Goal: Task Accomplishment & Management: Manage account settings

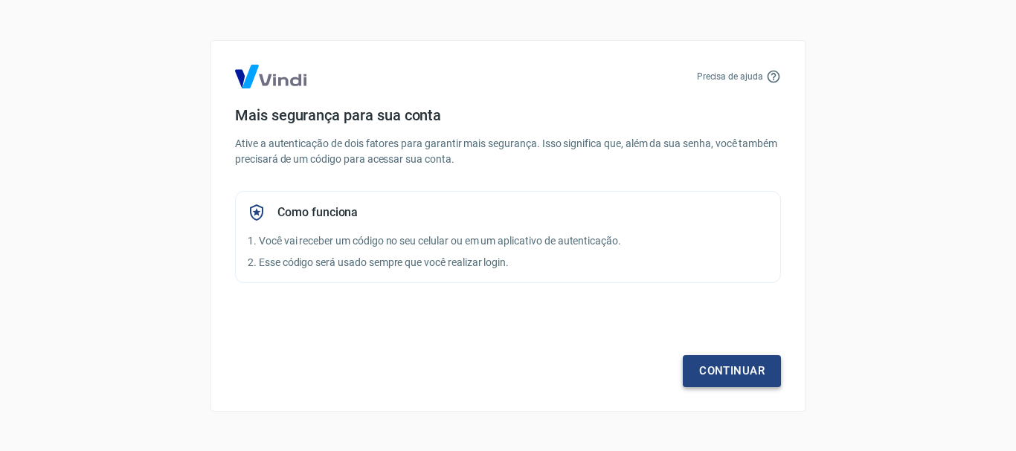
click at [728, 367] on link "Continuar" at bounding box center [732, 370] width 98 height 31
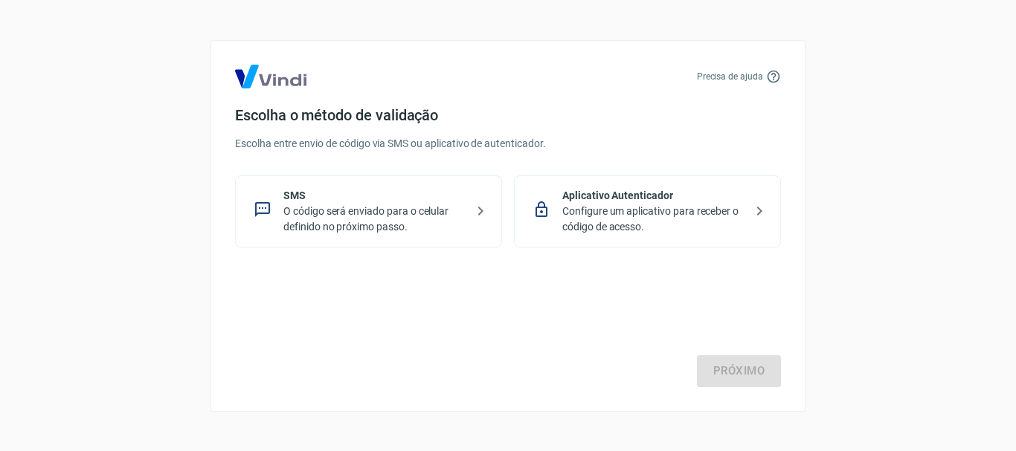
click at [642, 212] on p "Configure um aplicativo para receber o código de acesso." at bounding box center [653, 219] width 182 height 31
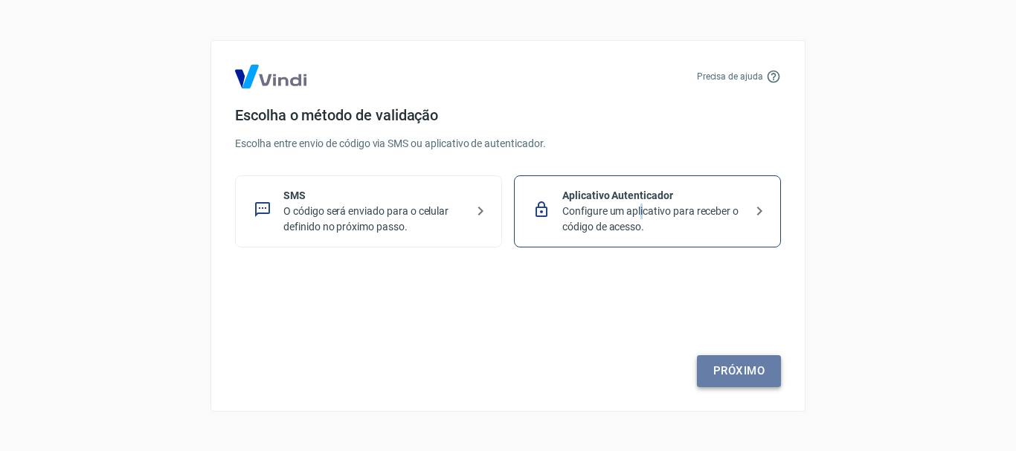
click at [741, 386] on link "Próximo" at bounding box center [739, 370] width 84 height 31
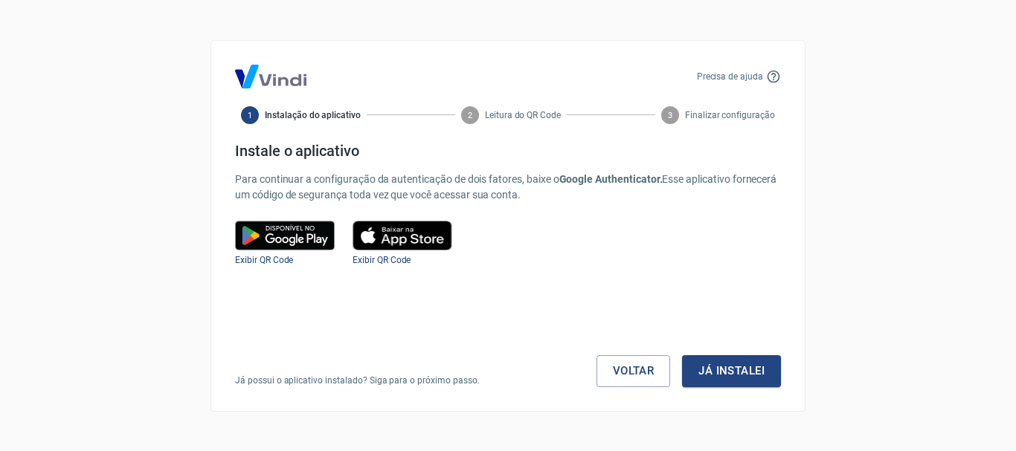
click at [285, 240] on img at bounding box center [285, 236] width 100 height 30
click at [262, 259] on span "Exibir QR Code" at bounding box center [264, 260] width 58 height 10
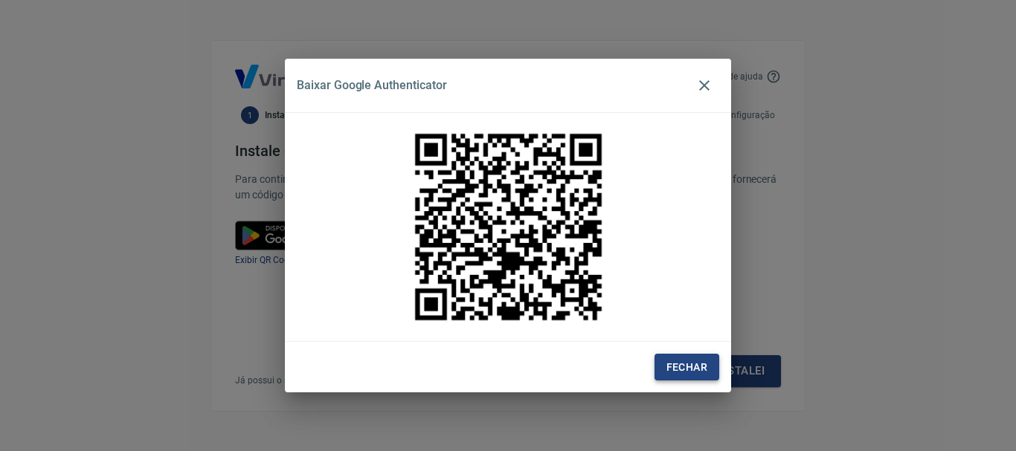
click at [692, 366] on button "Fechar" at bounding box center [686, 368] width 65 height 28
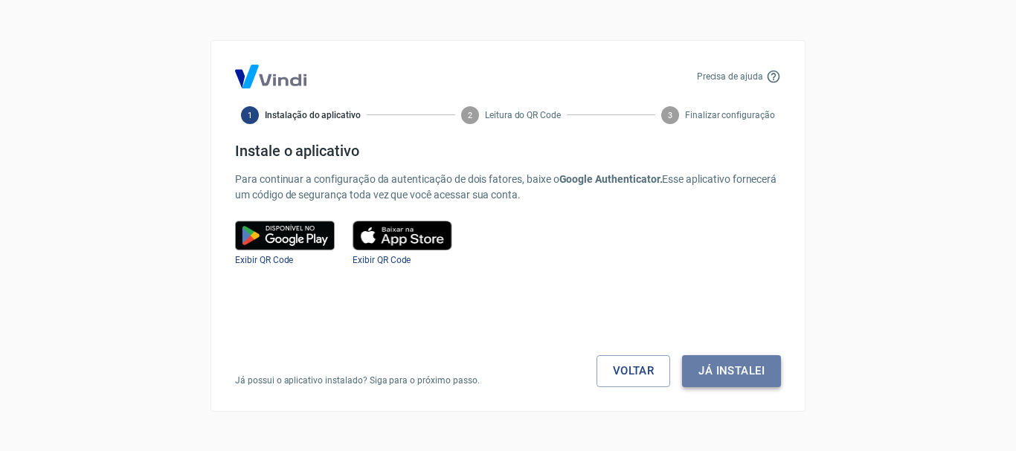
click at [728, 372] on button "Já instalei" at bounding box center [731, 370] width 99 height 31
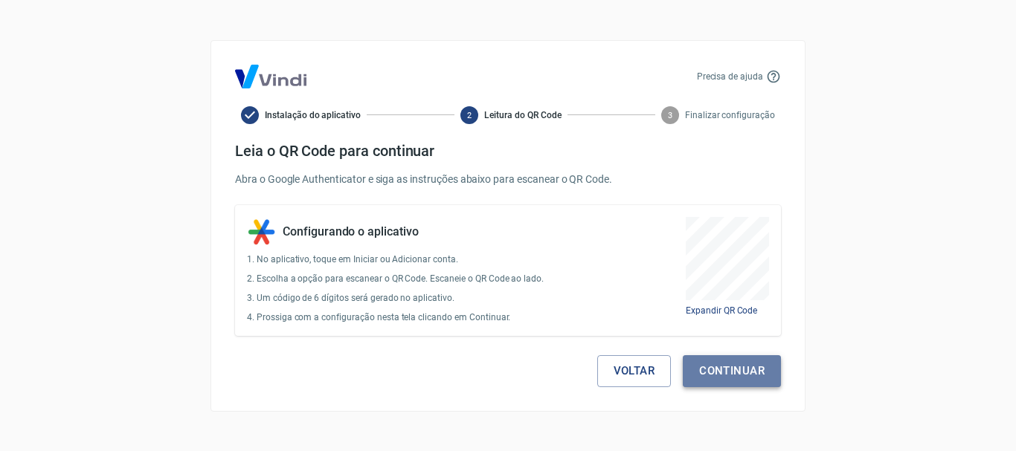
click at [734, 374] on button "Continuar" at bounding box center [732, 370] width 98 height 31
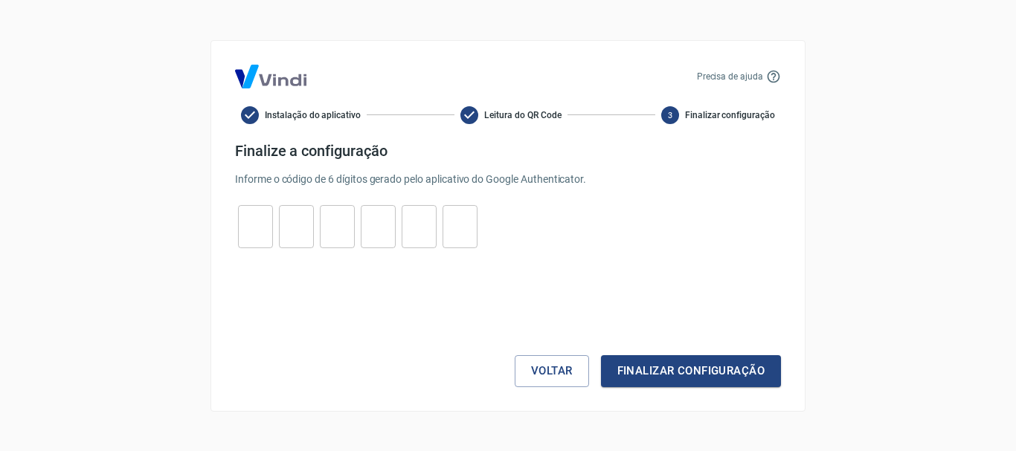
click at [245, 234] on input "tel" at bounding box center [255, 226] width 35 height 32
type input "0"
type input "6"
type input "0"
type input "7"
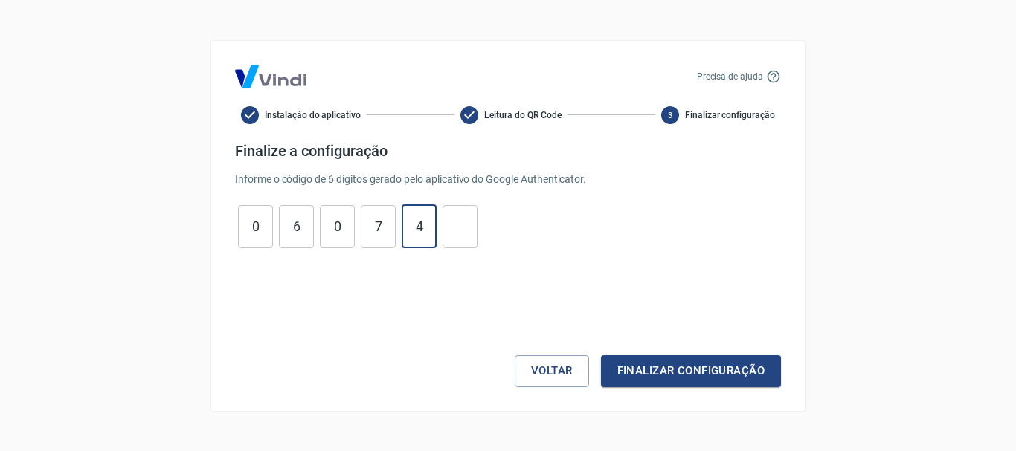
type input "4"
type input "6"
click at [689, 368] on button "Finalizar configuração" at bounding box center [691, 370] width 180 height 31
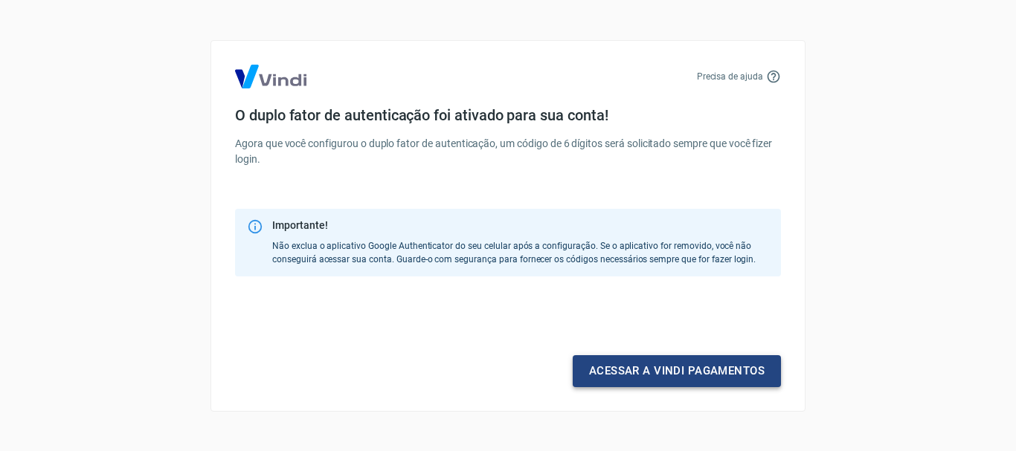
click at [662, 373] on link "Acessar a Vindi pagamentos" at bounding box center [677, 370] width 208 height 31
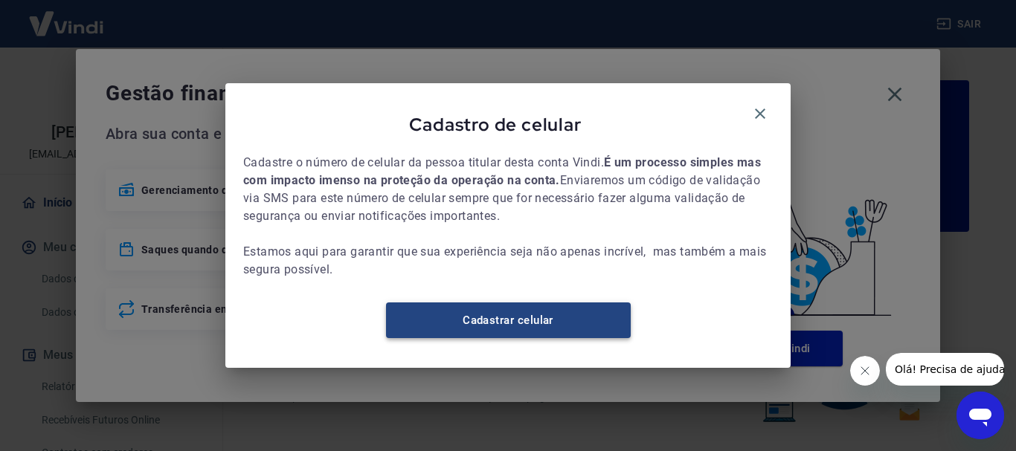
click at [494, 331] on link "Cadastrar celular" at bounding box center [508, 321] width 245 height 36
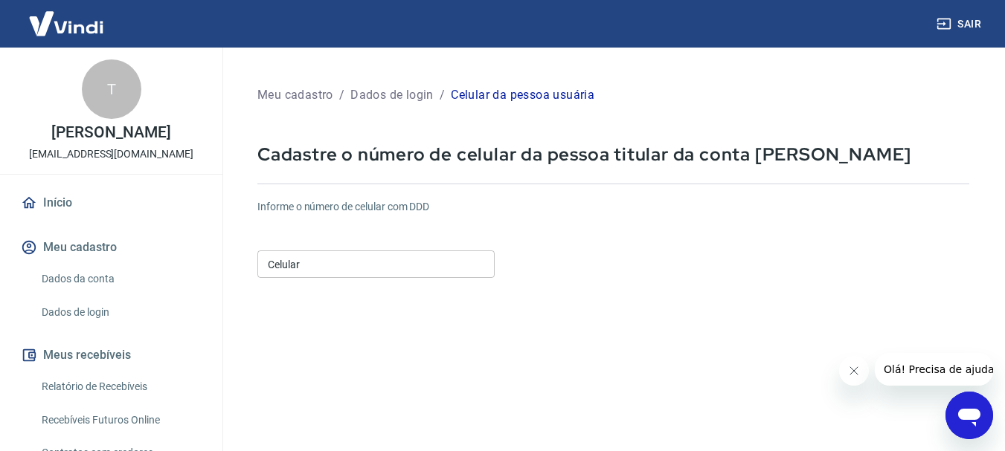
click at [315, 267] on input "Celular" at bounding box center [375, 265] width 237 height 28
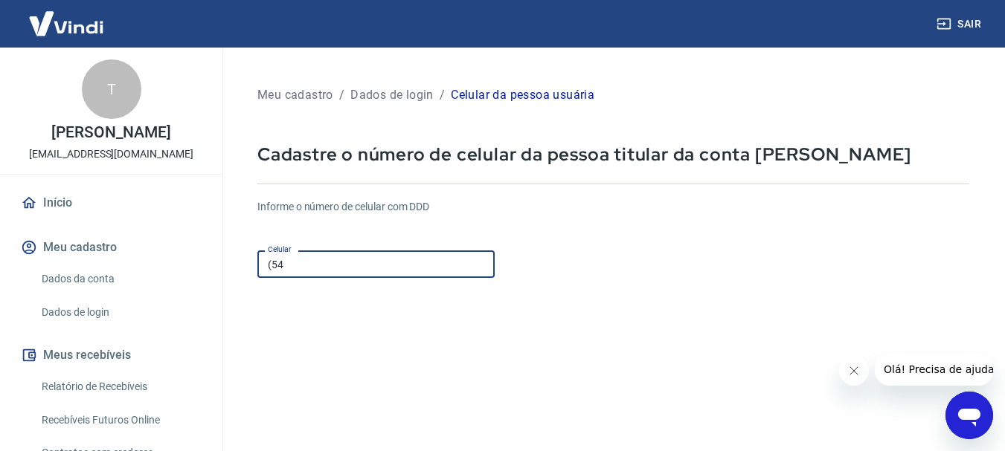
type input "[PHONE_NUMBER]"
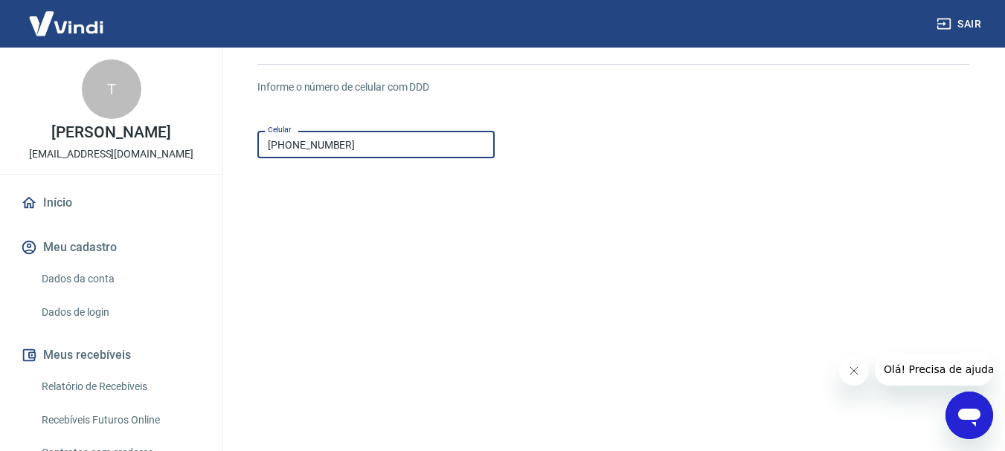
scroll to position [223, 0]
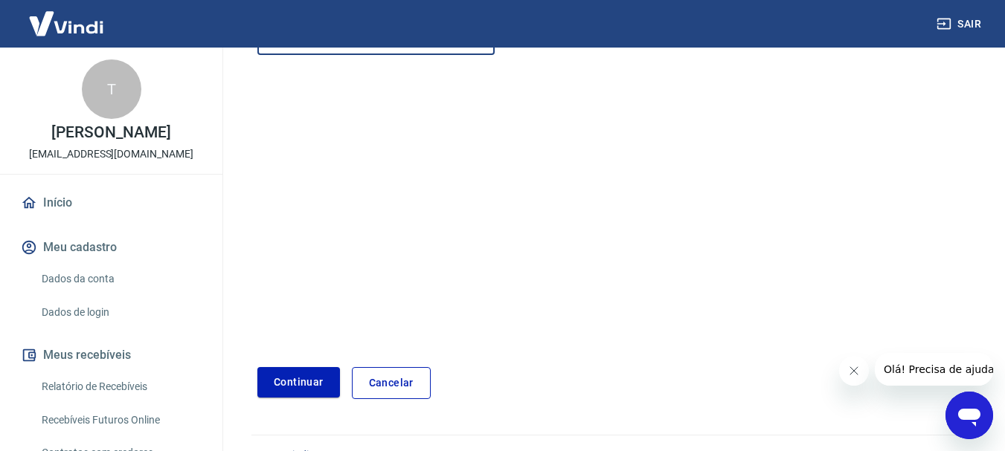
click at [289, 384] on button "Continuar" at bounding box center [298, 382] width 83 height 30
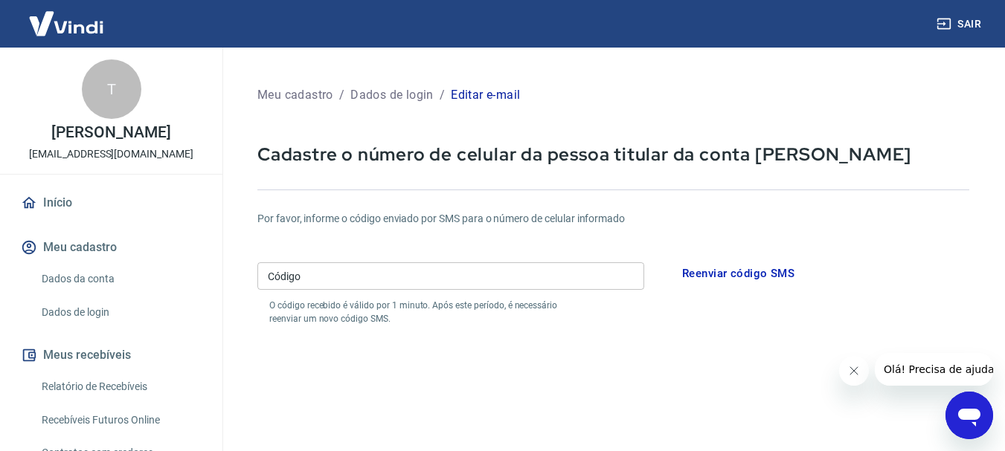
scroll to position [74, 0]
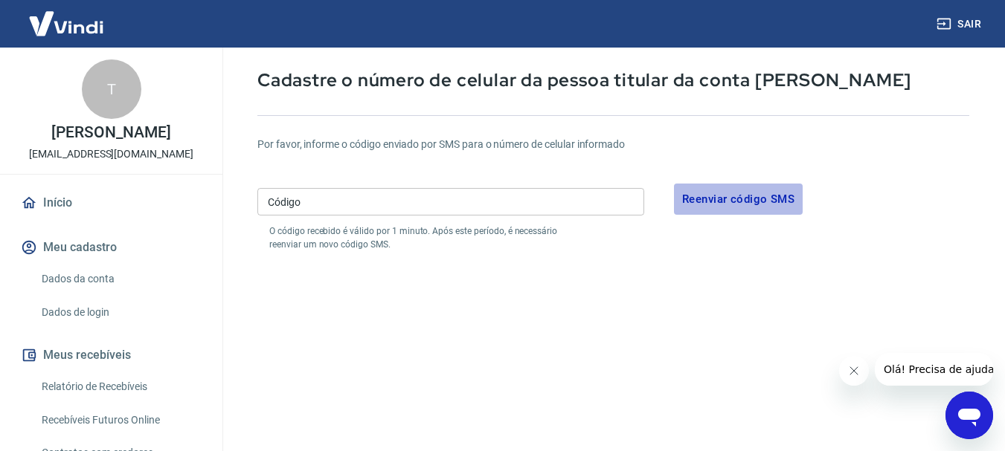
click at [738, 200] on button "Reenviar código SMS" at bounding box center [738, 199] width 129 height 31
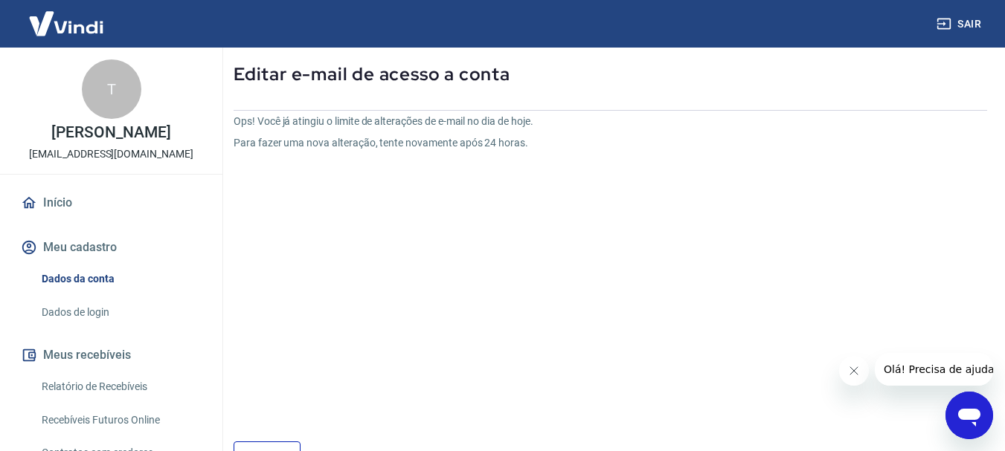
click at [515, 271] on div "Ops! Você já atingiu o limite de alterações de e-mail no dia de hoje. Para faze…" at bounding box center [484, 266] width 502 height 304
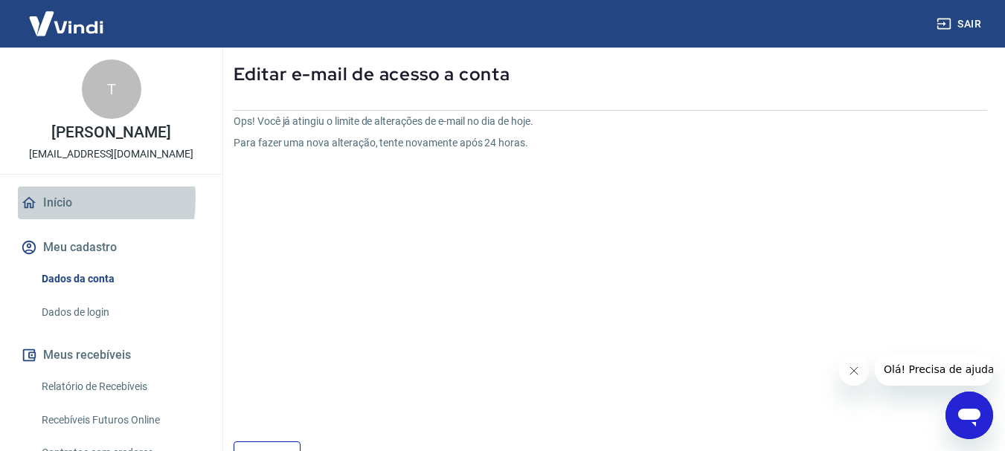
click at [59, 219] on link "Início" at bounding box center [111, 203] width 187 height 33
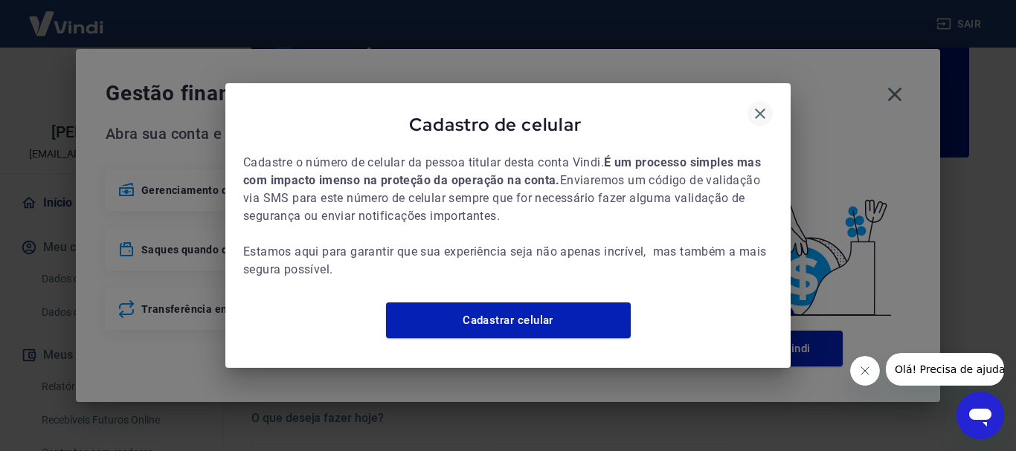
click at [759, 109] on icon "button" at bounding box center [760, 114] width 10 height 10
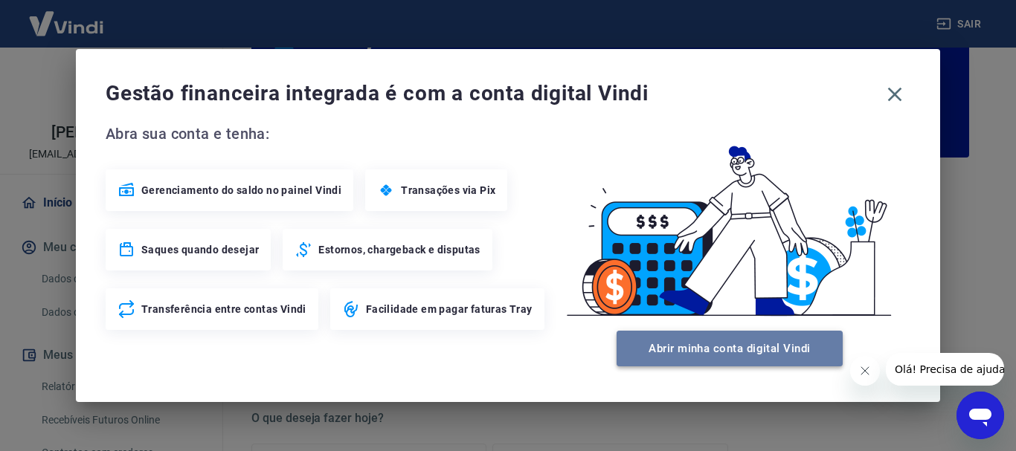
click at [732, 348] on button "Abrir minha conta digital Vindi" at bounding box center [729, 349] width 226 height 36
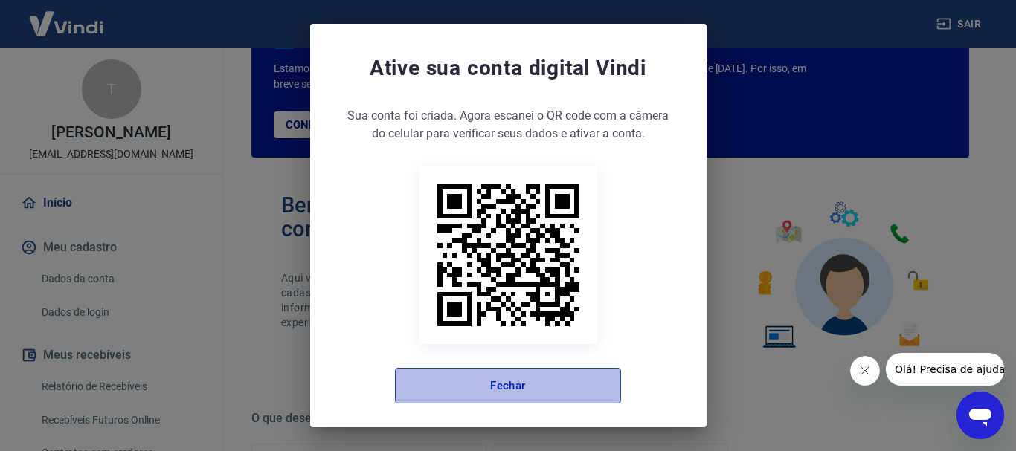
click at [507, 384] on button "Fechar" at bounding box center [508, 386] width 226 height 36
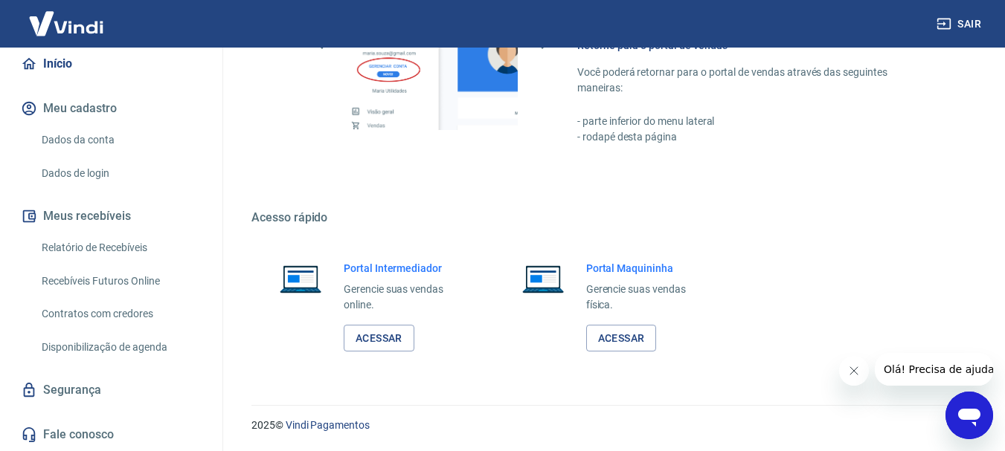
scroll to position [170, 0]
click at [70, 140] on link "Dados da conta" at bounding box center [120, 140] width 169 height 30
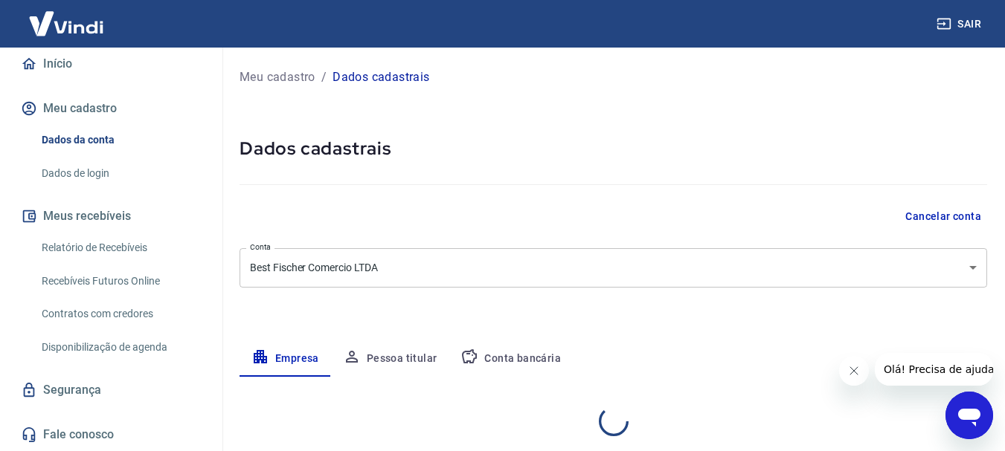
select select "RS"
select select "business"
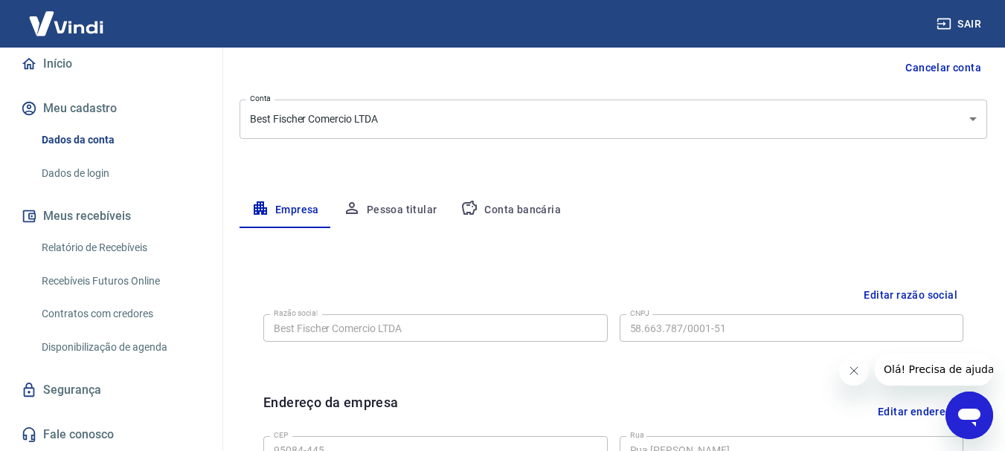
click at [381, 214] on button "Pessoa titular" at bounding box center [390, 211] width 118 height 36
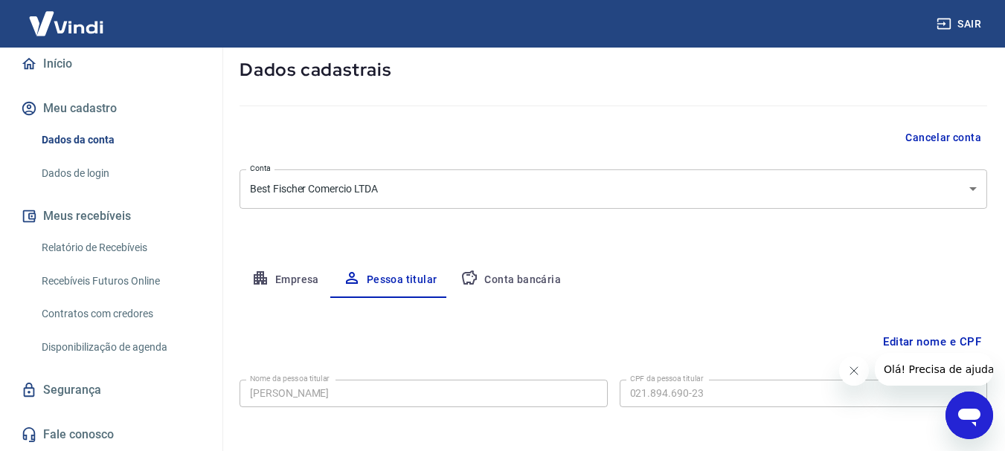
scroll to position [144, 0]
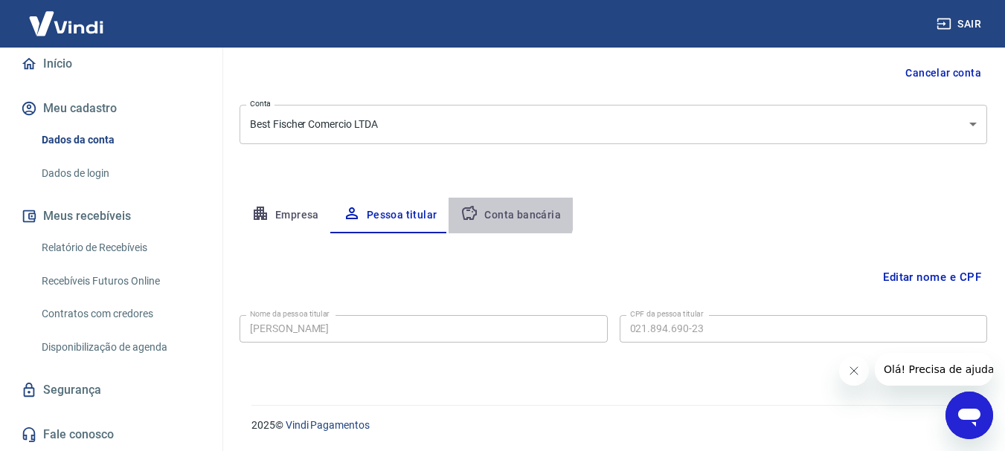
click at [506, 213] on button "Conta bancária" at bounding box center [510, 216] width 124 height 36
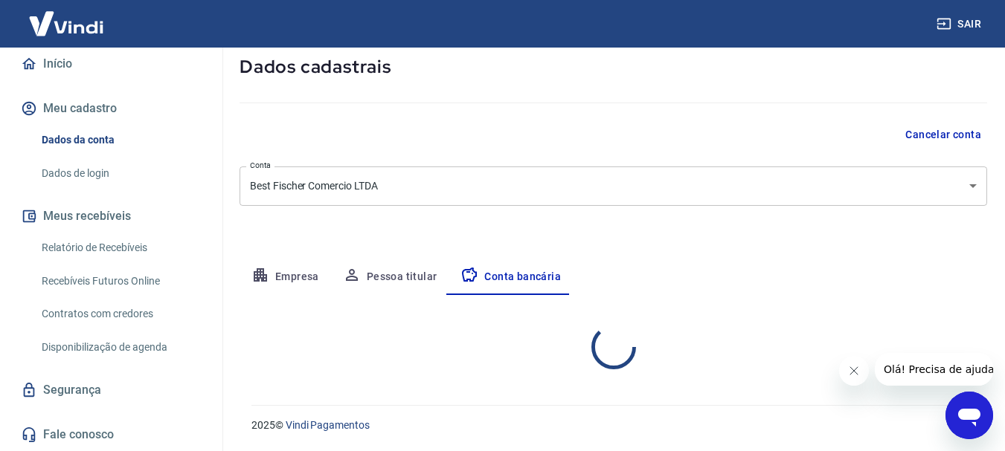
select select "1"
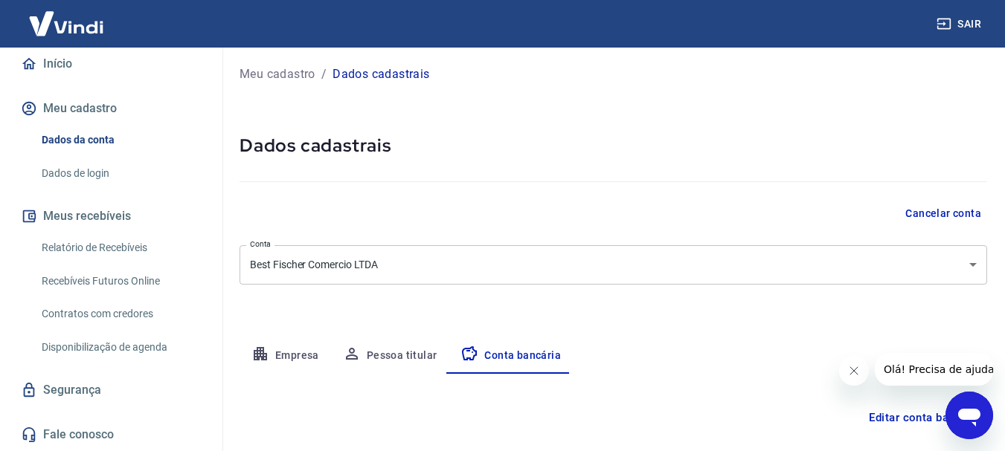
scroll to position [0, 0]
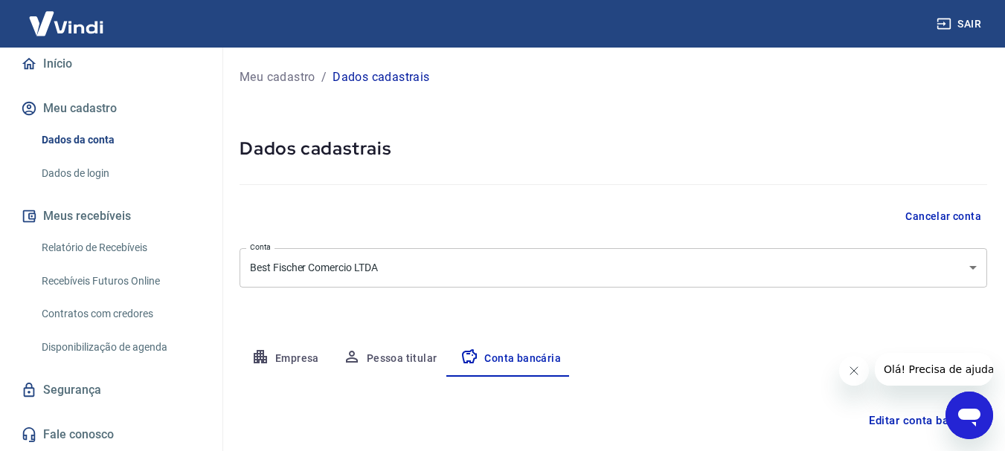
click at [90, 251] on link "Relatório de Recebíveis" at bounding box center [120, 248] width 169 height 30
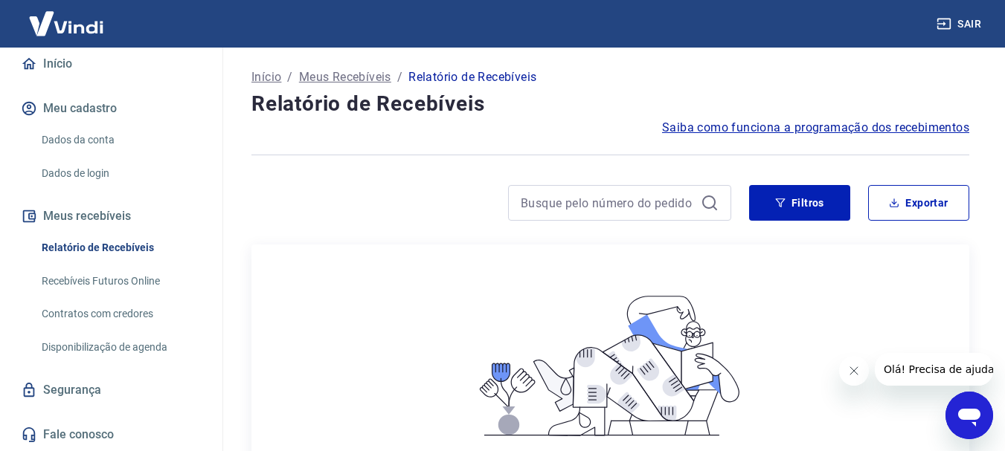
click at [51, 62] on link "Início" at bounding box center [111, 64] width 187 height 33
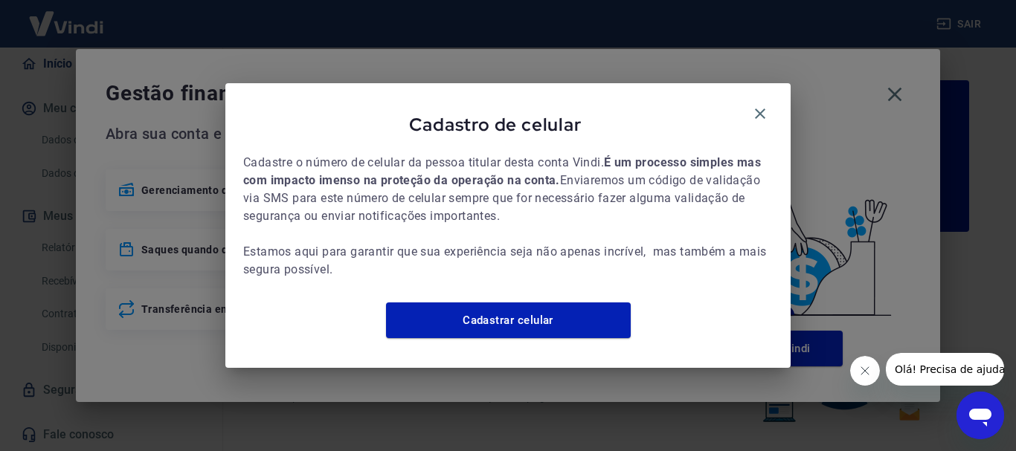
drag, startPoint x: 756, startPoint y: 103, endPoint x: 756, endPoint y: 123, distance: 20.8
click at [757, 105] on icon "button" at bounding box center [760, 114] width 18 height 18
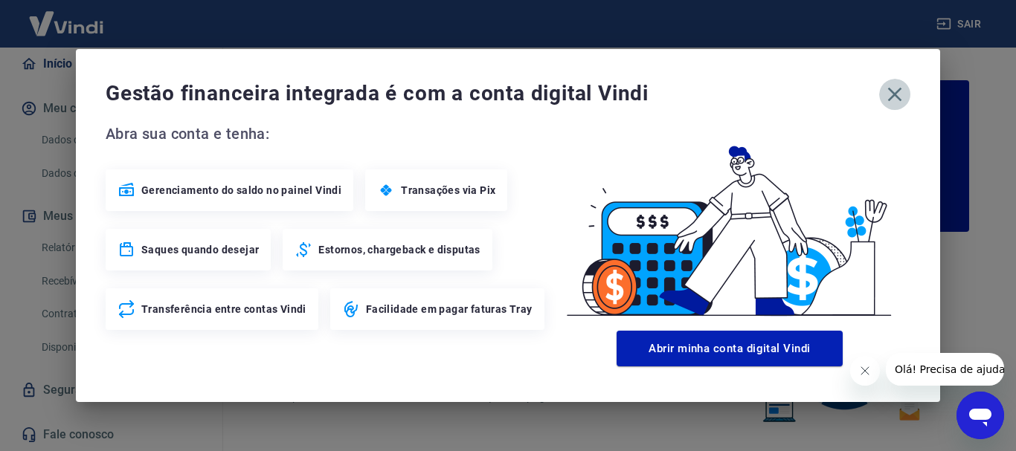
drag, startPoint x: 890, startPoint y: 95, endPoint x: 875, endPoint y: 141, distance: 48.4
click at [889, 97] on icon "button" at bounding box center [895, 95] width 24 height 24
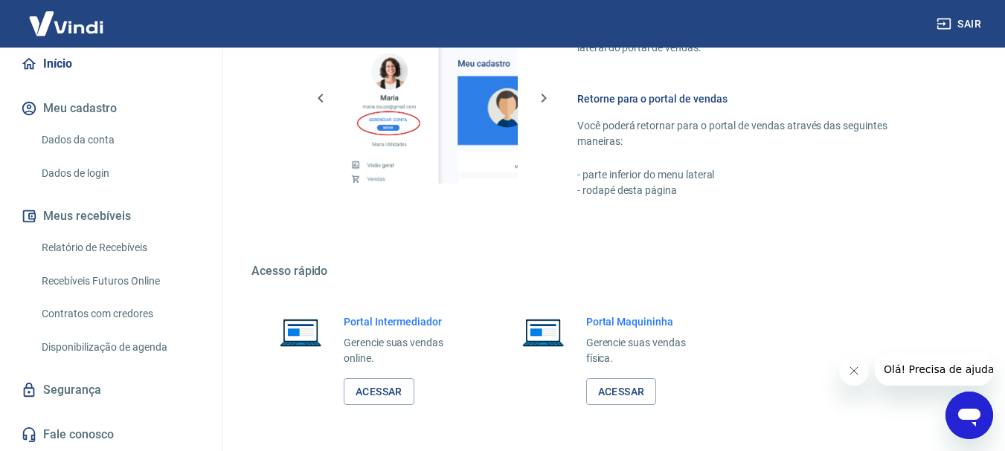
scroll to position [923, 0]
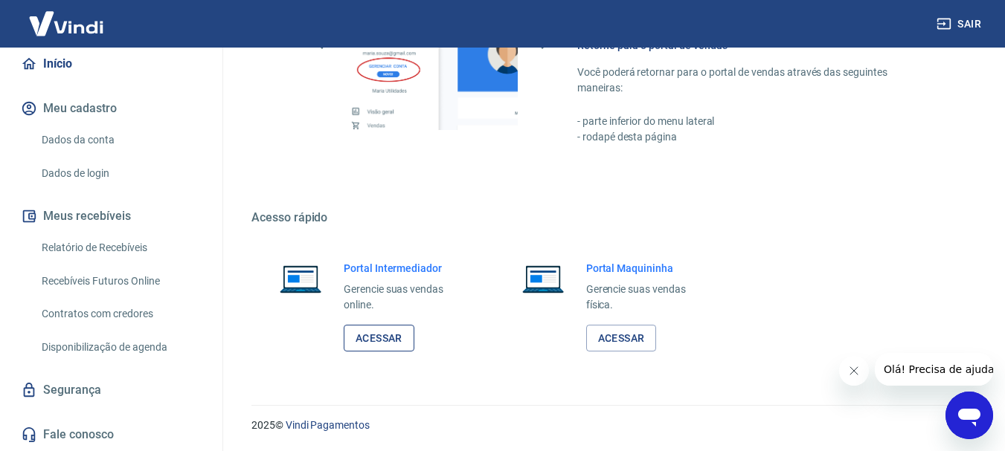
click at [375, 334] on link "Acessar" at bounding box center [379, 339] width 71 height 28
click at [378, 338] on link "Acessar" at bounding box center [379, 339] width 71 height 28
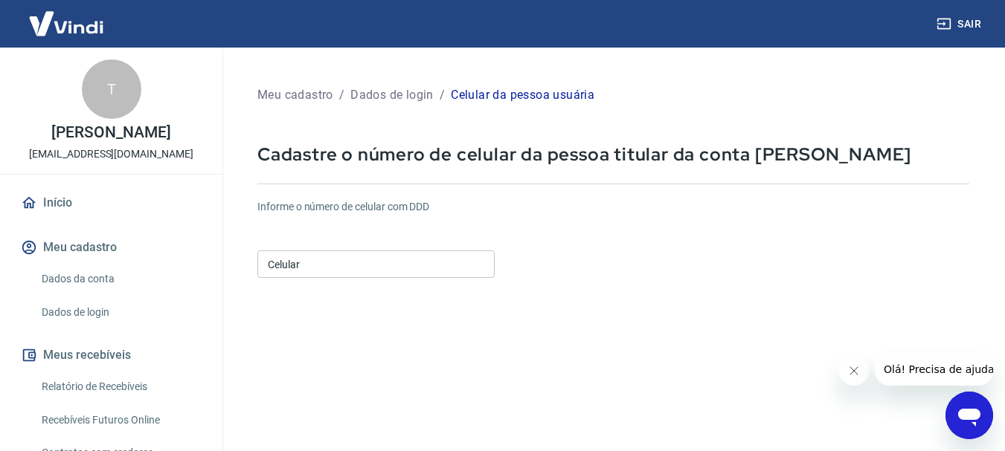
click at [323, 269] on input "Celular" at bounding box center [375, 265] width 237 height 28
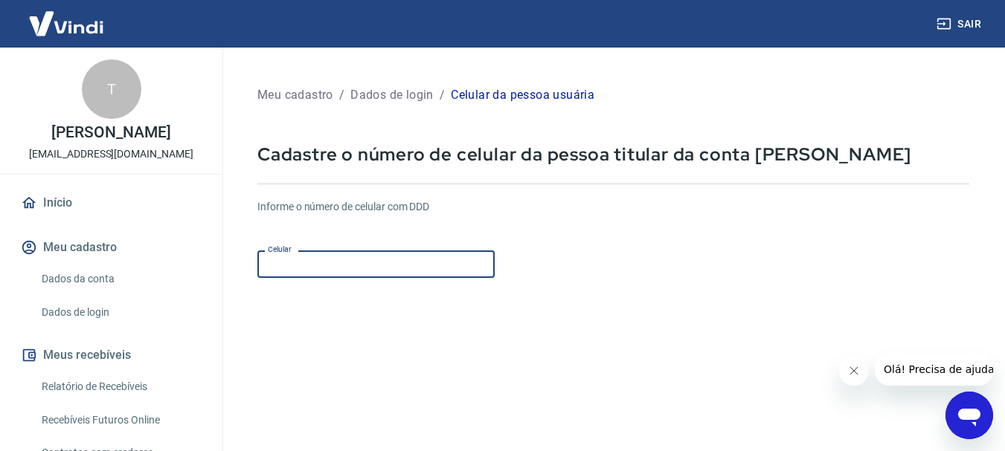
type input "[PHONE_NUMBER]"
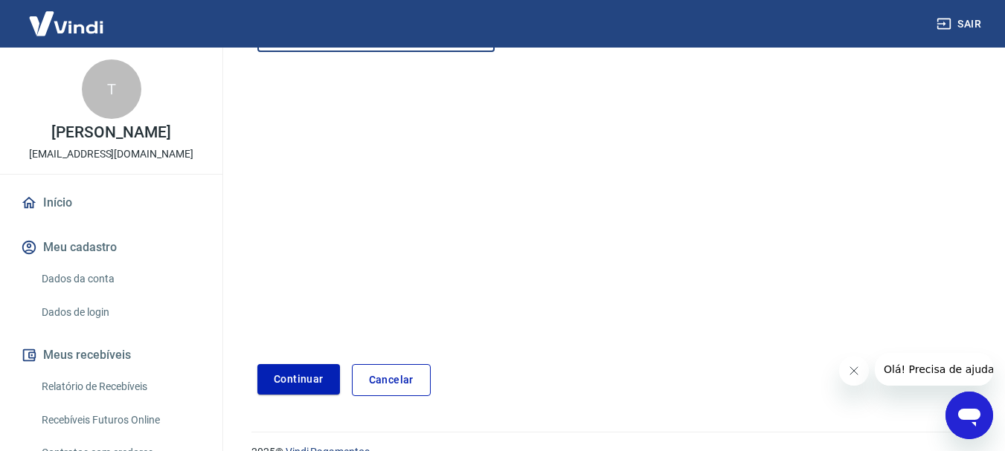
scroll to position [253, 0]
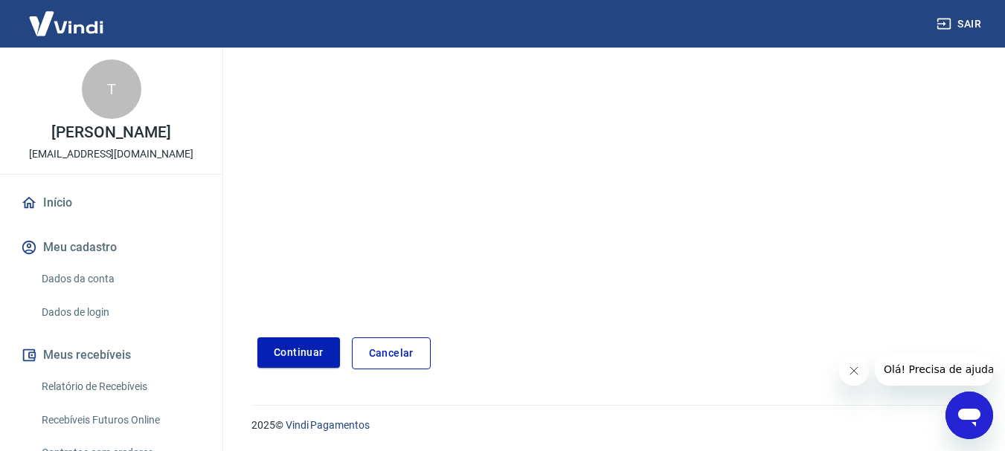
click at [301, 361] on button "Continuar" at bounding box center [298, 353] width 83 height 30
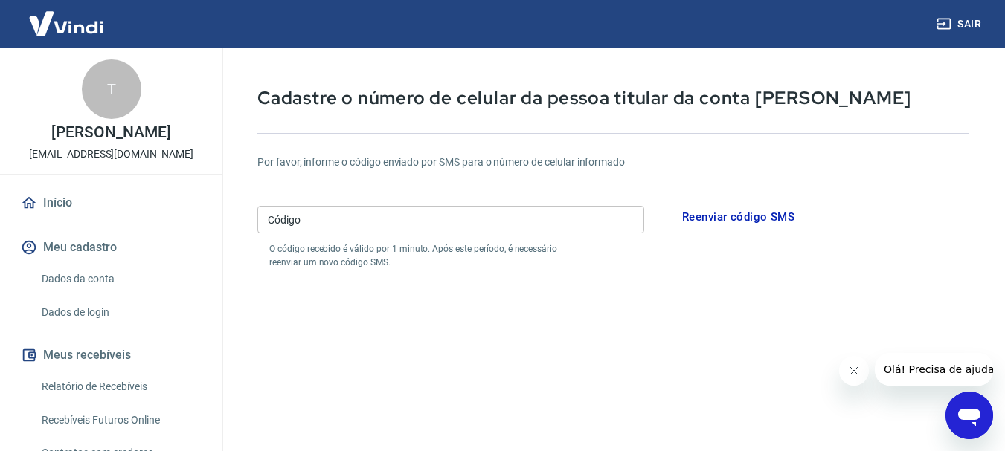
scroll to position [30, 0]
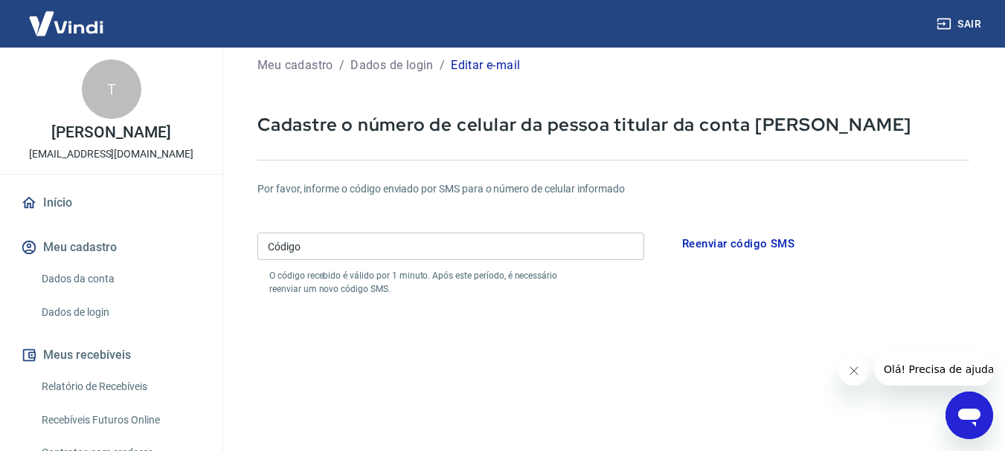
click at [288, 254] on input "Código" at bounding box center [450, 247] width 387 height 28
click at [549, 358] on form "Por favor, informe o código enviado por SMS para o número de celular informado …" at bounding box center [613, 407] width 712 height 486
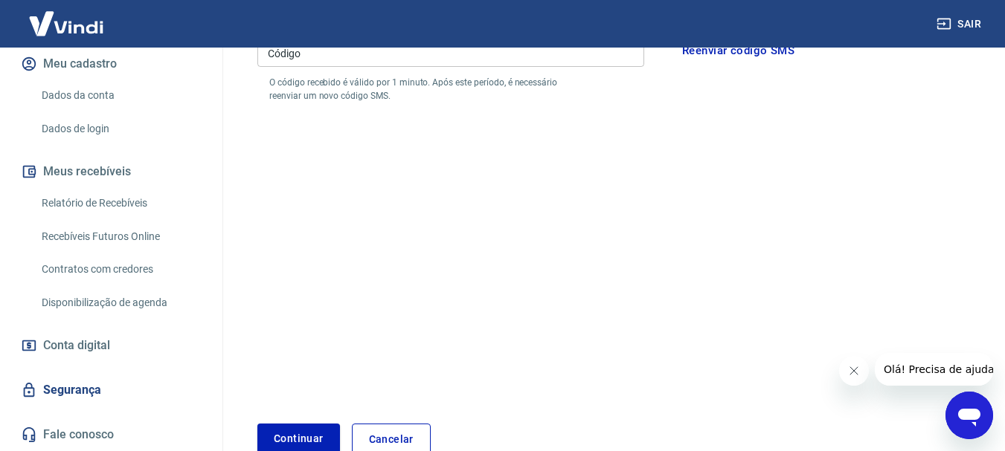
scroll to position [0, 0]
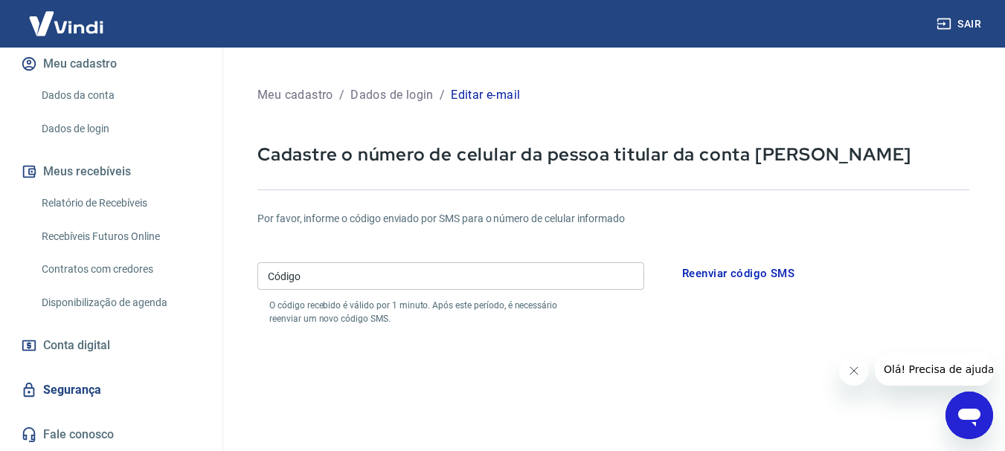
click at [709, 274] on button "Reenviar código SMS" at bounding box center [738, 273] width 129 height 31
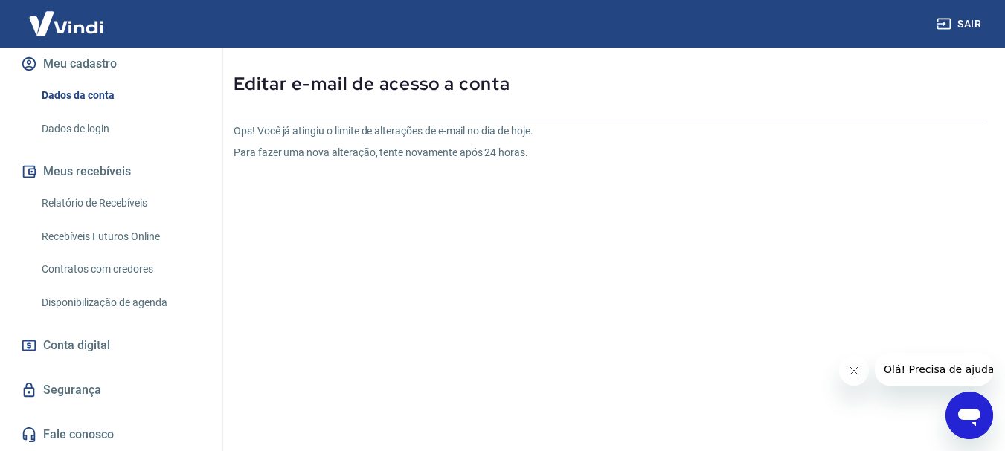
scroll to position [179, 0]
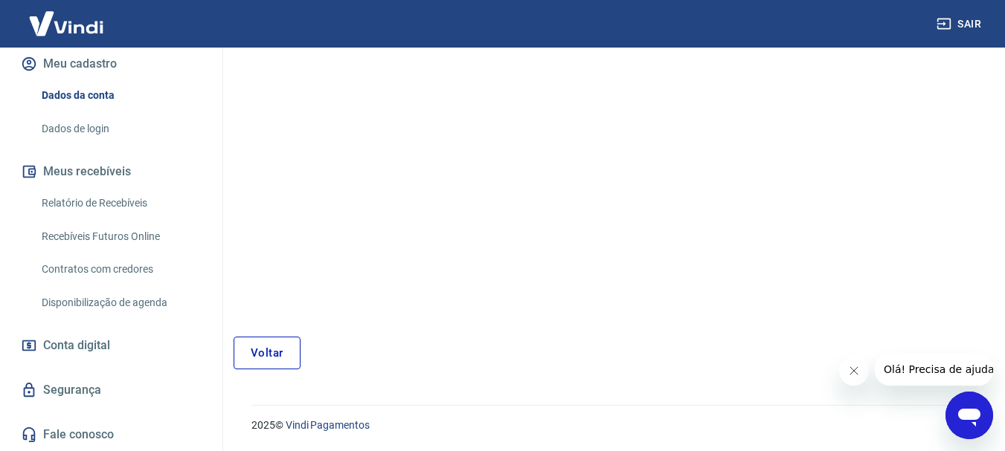
drag, startPoint x: 265, startPoint y: 355, endPoint x: 525, endPoint y: 414, distance: 266.2
click at [265, 354] on link "Voltar" at bounding box center [266, 353] width 67 height 33
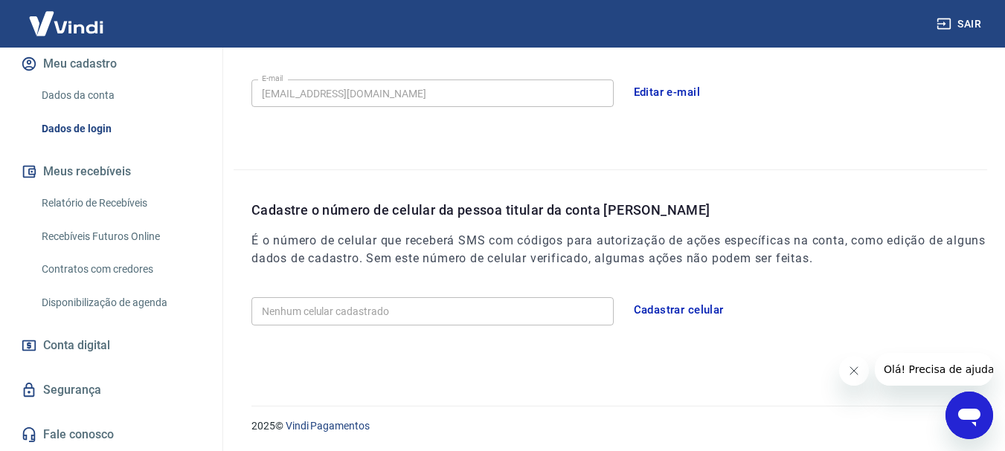
scroll to position [451, 0]
click at [671, 306] on button "Cadastrar celular" at bounding box center [678, 309] width 106 height 31
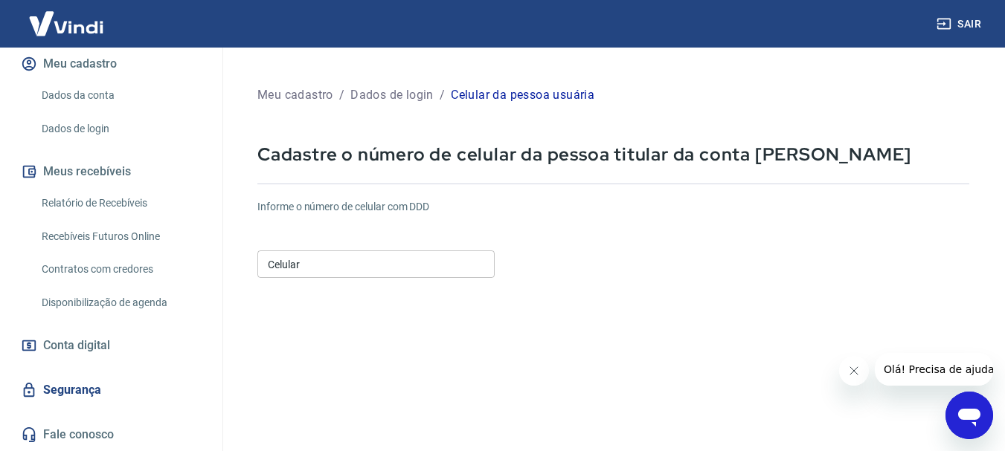
click at [299, 262] on input "Celular" at bounding box center [375, 265] width 237 height 28
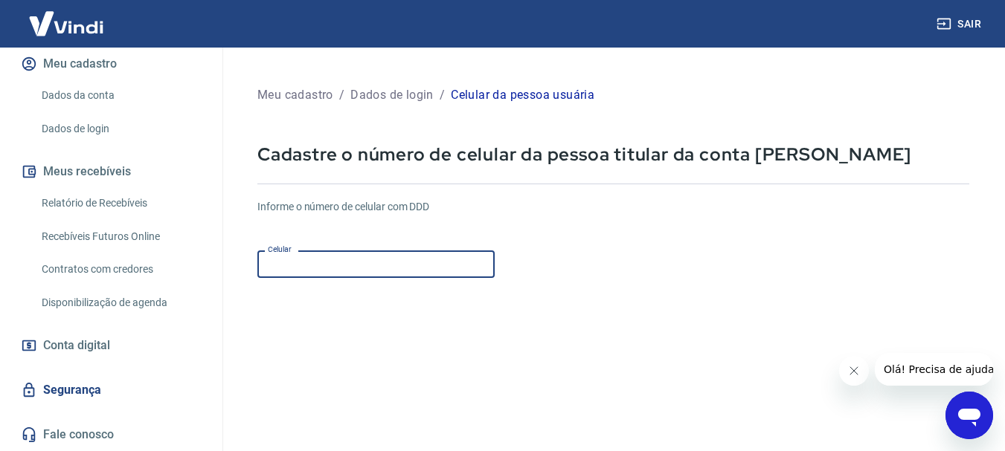
type input "[PHONE_NUMBER]"
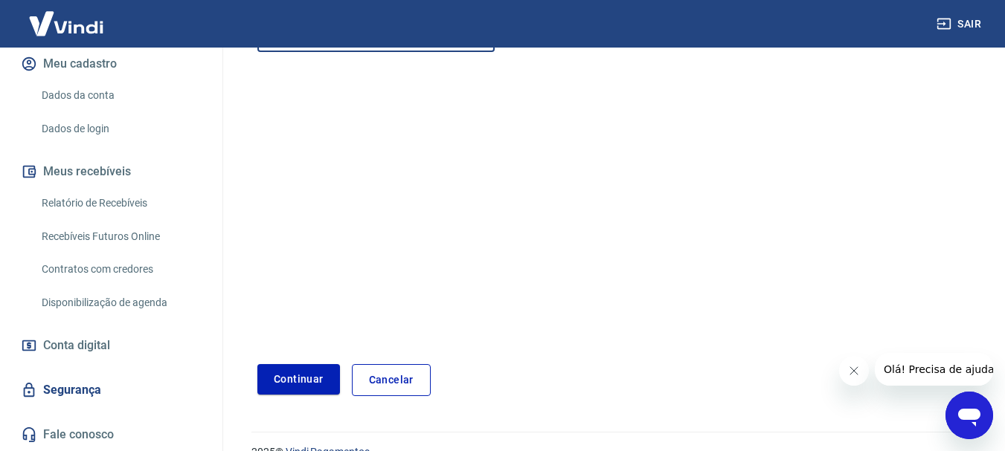
scroll to position [253, 0]
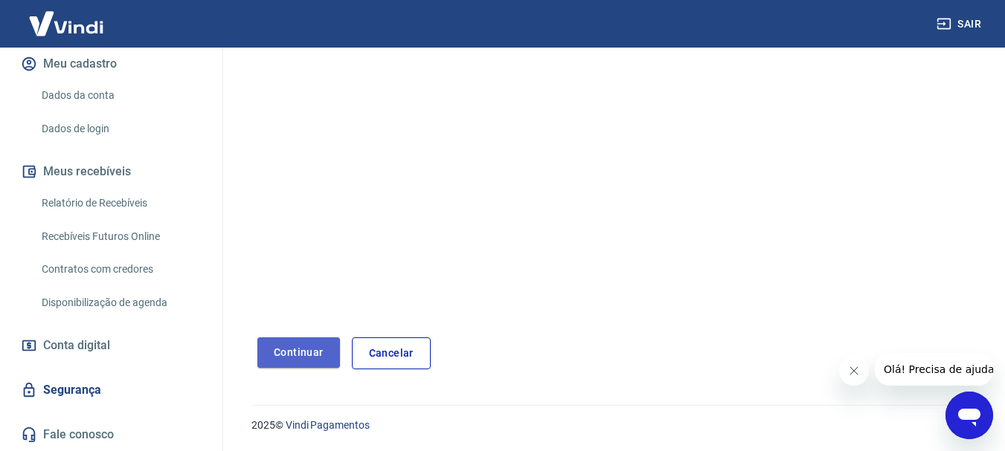
click at [286, 355] on button "Continuar" at bounding box center [298, 353] width 83 height 30
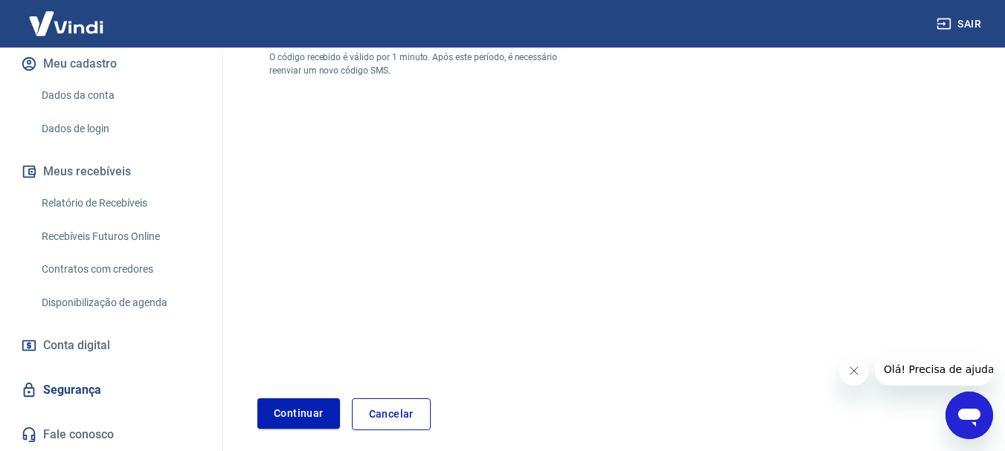
scroll to position [30, 0]
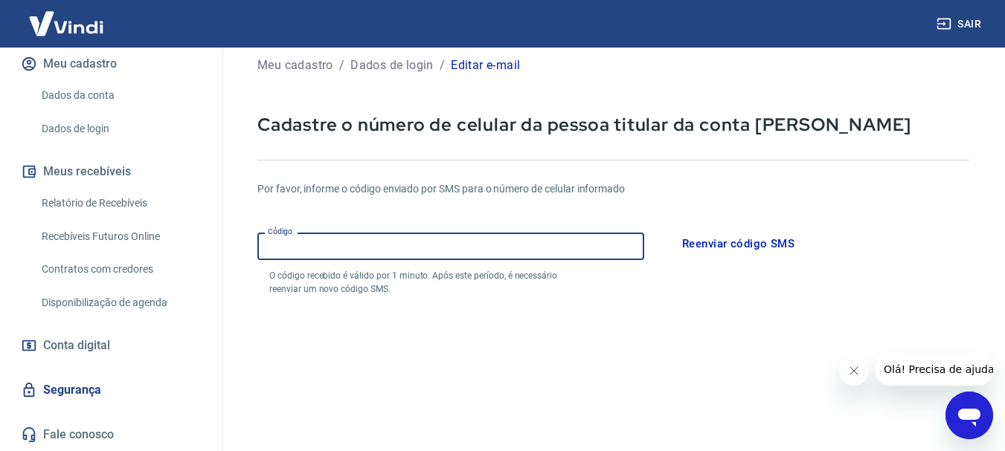
click at [320, 245] on input "Código" at bounding box center [450, 247] width 387 height 28
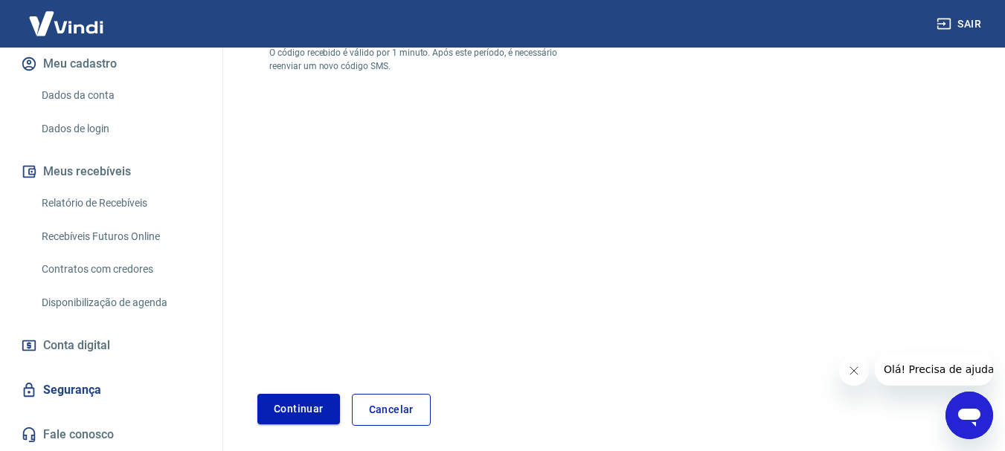
type input "299934"
click at [315, 407] on button "Continuar" at bounding box center [298, 409] width 83 height 30
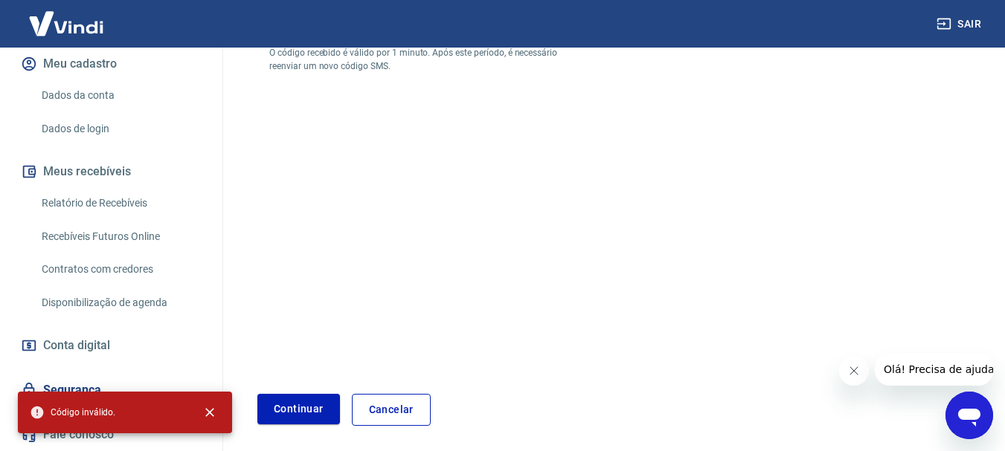
click at [468, 303] on form "Por favor, informe o código enviado por SMS para o número de celular informado …" at bounding box center [613, 184] width 712 height 486
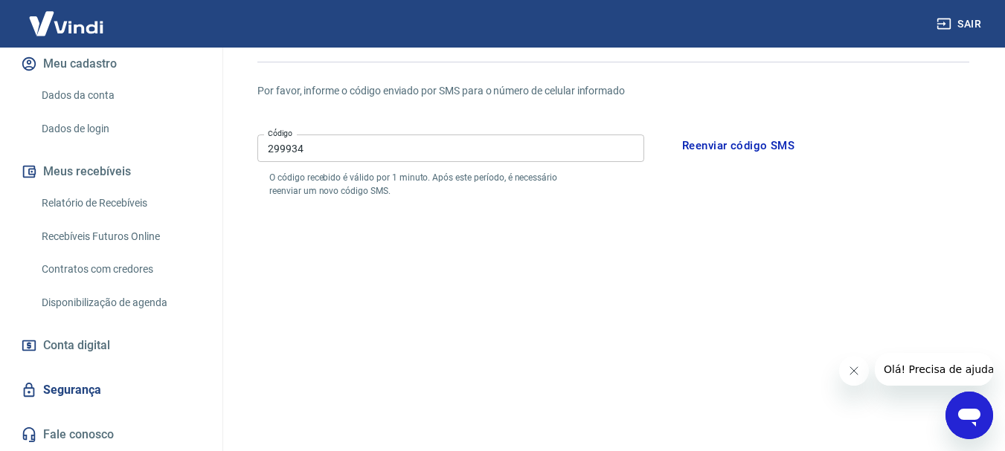
scroll to position [0, 0]
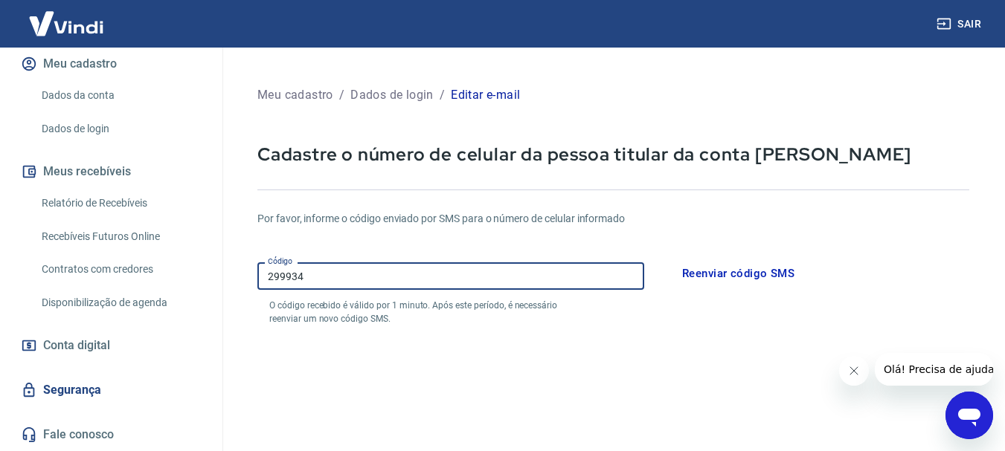
drag, startPoint x: 308, startPoint y: 283, endPoint x: 131, endPoint y: 293, distance: 177.2
click at [132, 292] on div "Sair T TAMYRES ZANROSSO MARTINS DA SILVA ZANELL ricazanella@gmail.com Início Me…" at bounding box center [502, 225] width 1005 height 451
click at [686, 273] on button "Reenviar código SMS" at bounding box center [738, 273] width 129 height 31
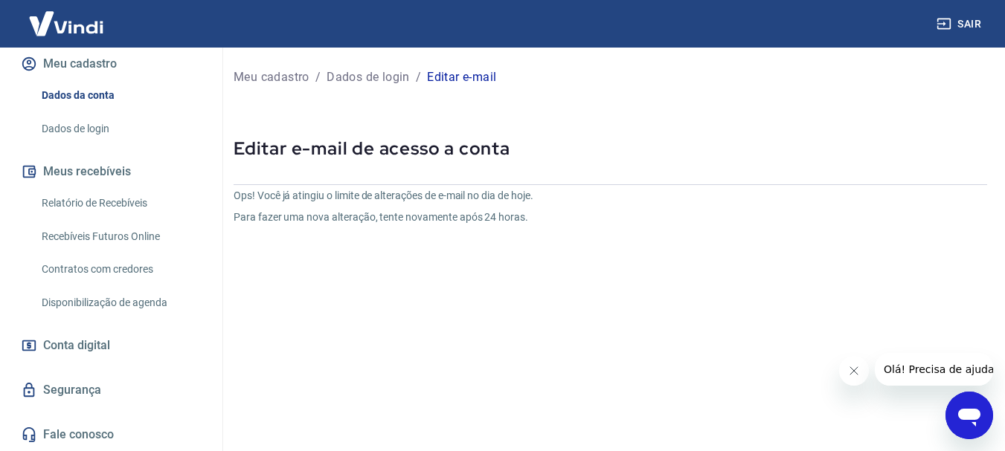
click at [57, 96] on link "Dados da conta" at bounding box center [120, 95] width 169 height 30
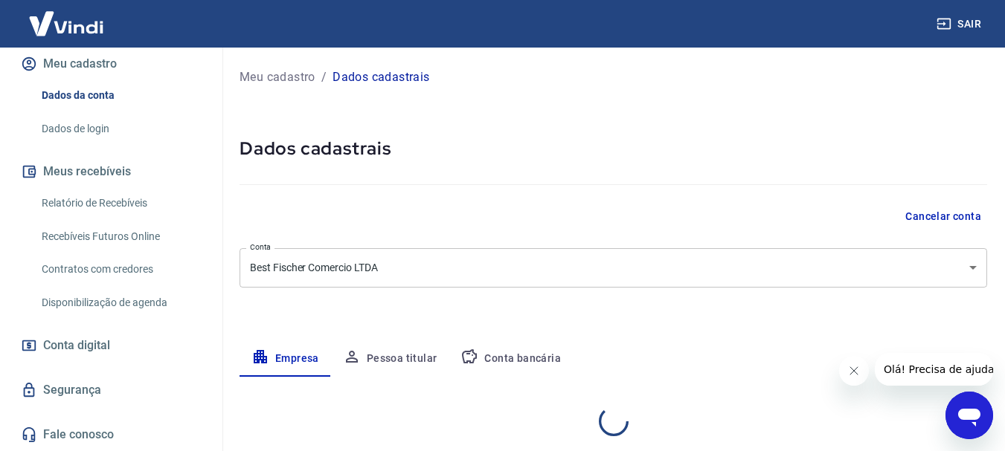
select select "RS"
select select "business"
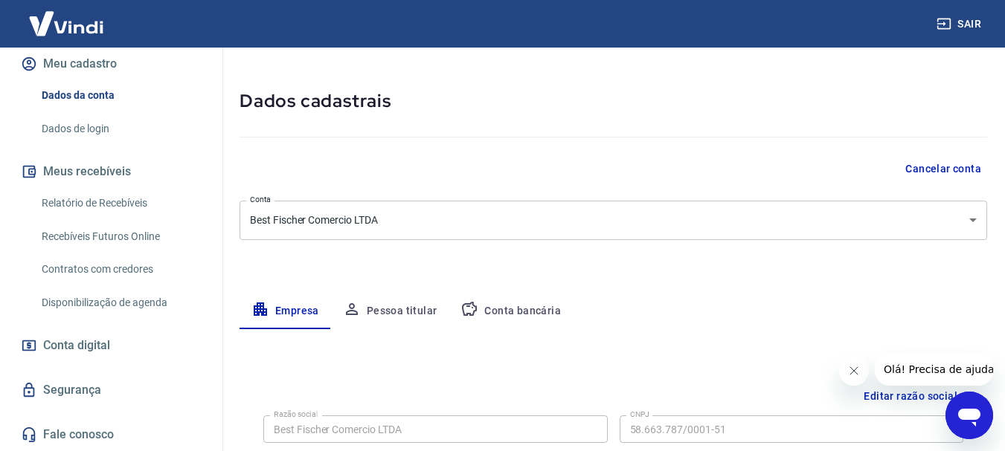
scroll to position [74, 0]
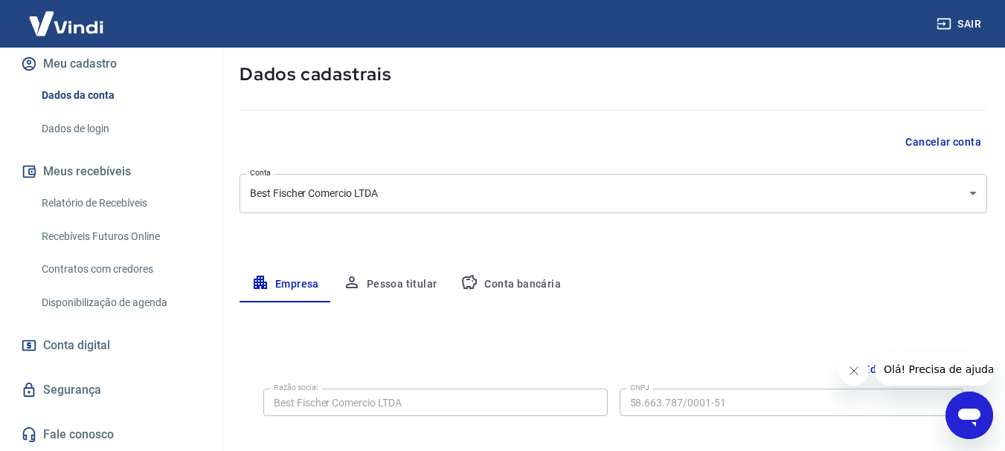
click at [80, 268] on link "Contratos com credores" at bounding box center [120, 269] width 169 height 30
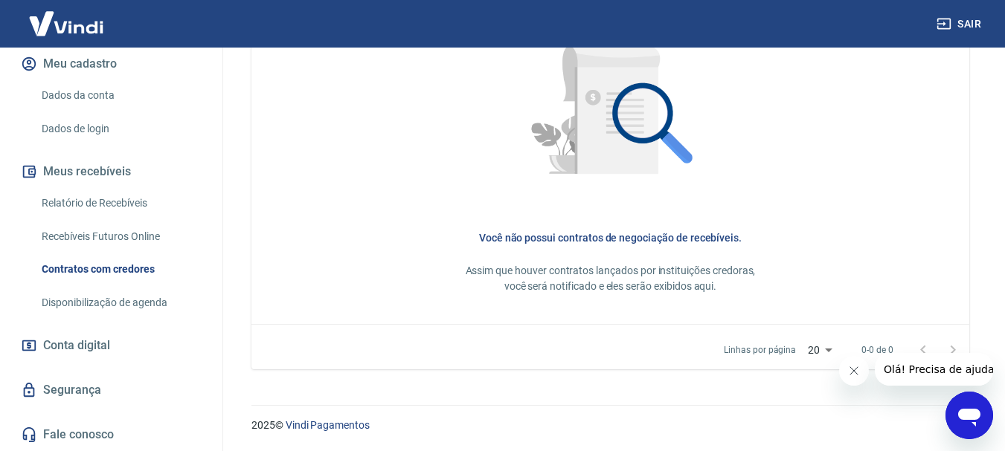
scroll to position [215, 0]
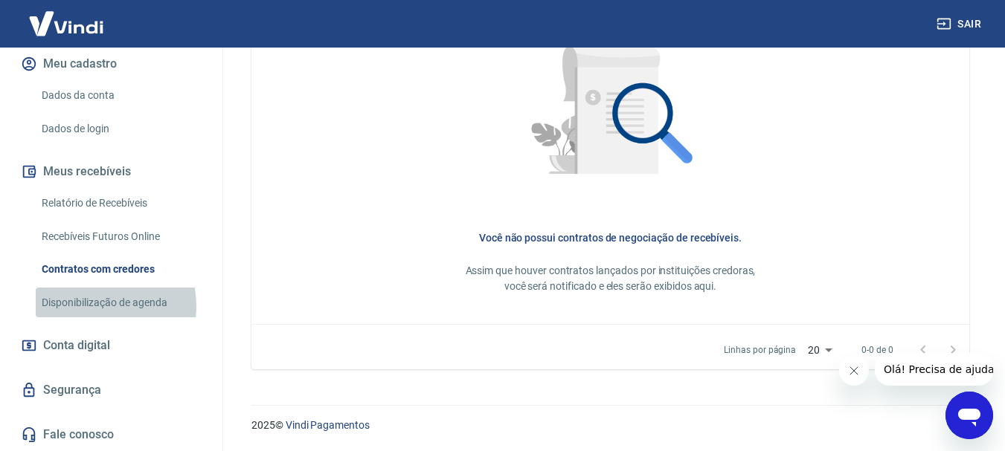
click at [90, 306] on link "Disponibilização de agenda" at bounding box center [120, 303] width 169 height 30
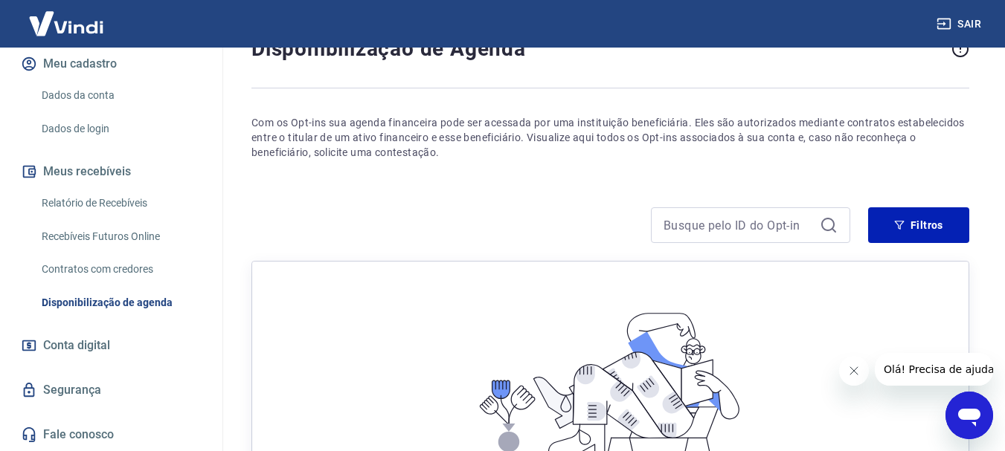
scroll to position [58, 0]
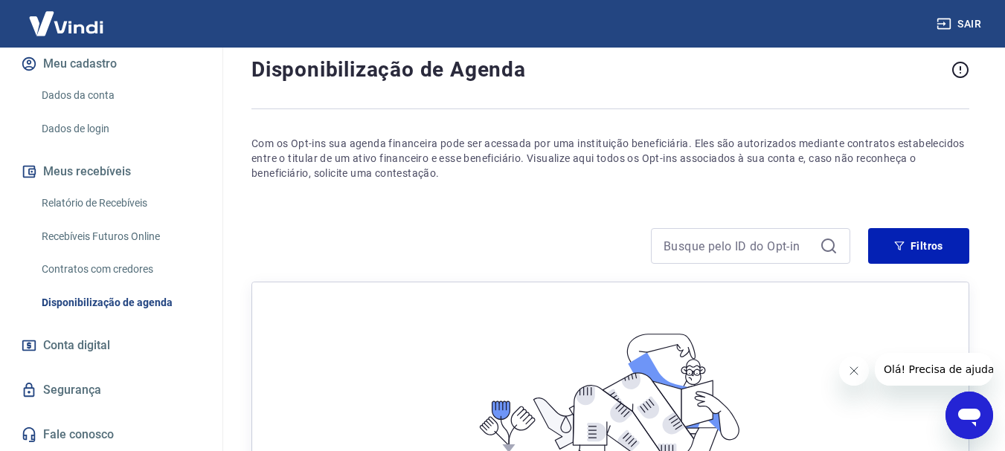
click at [68, 200] on link "Relatório de Recebíveis" at bounding box center [120, 203] width 169 height 30
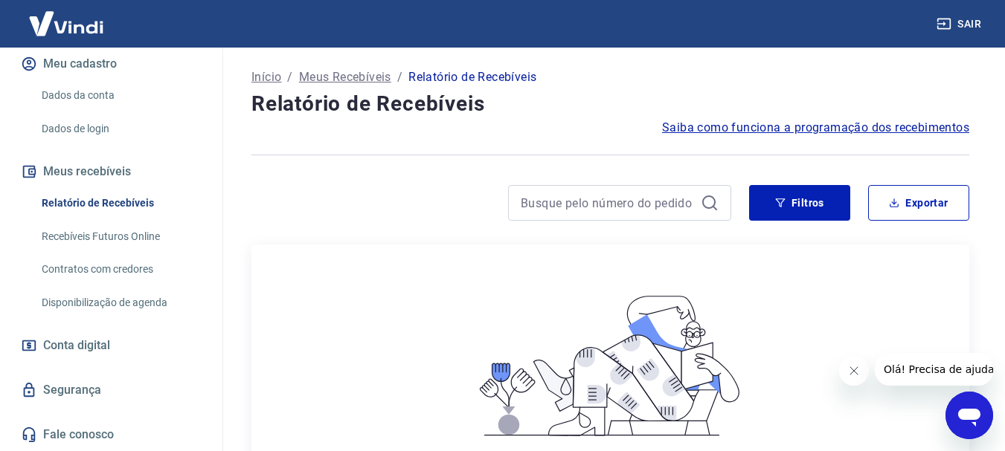
click at [705, 204] on icon at bounding box center [709, 203] width 18 height 18
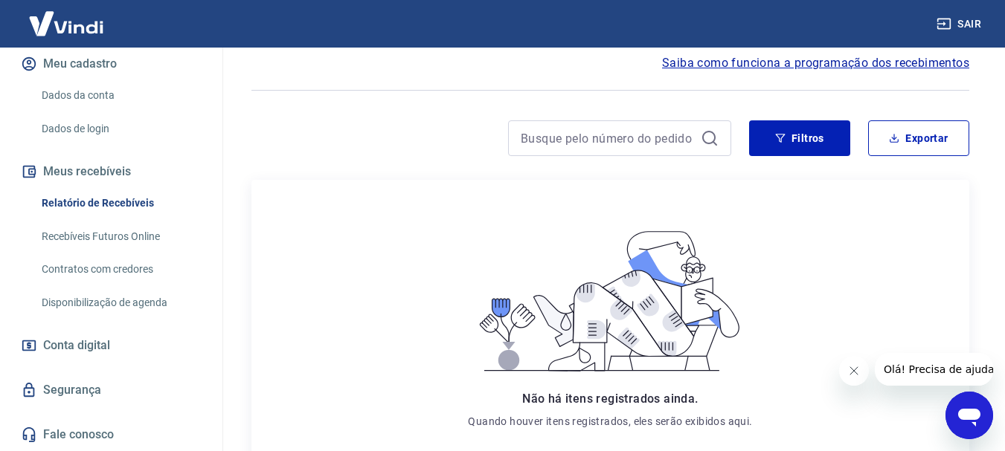
scroll to position [149, 0]
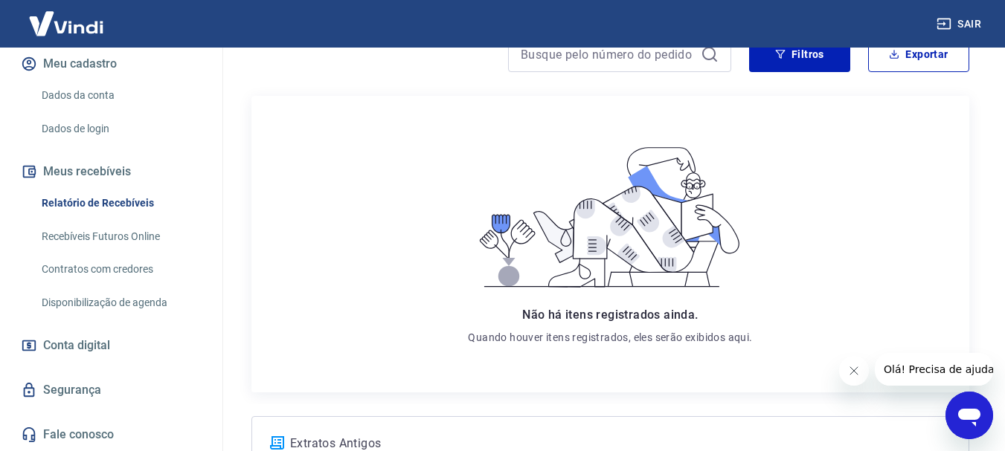
click at [60, 395] on link "Segurança" at bounding box center [111, 390] width 187 height 33
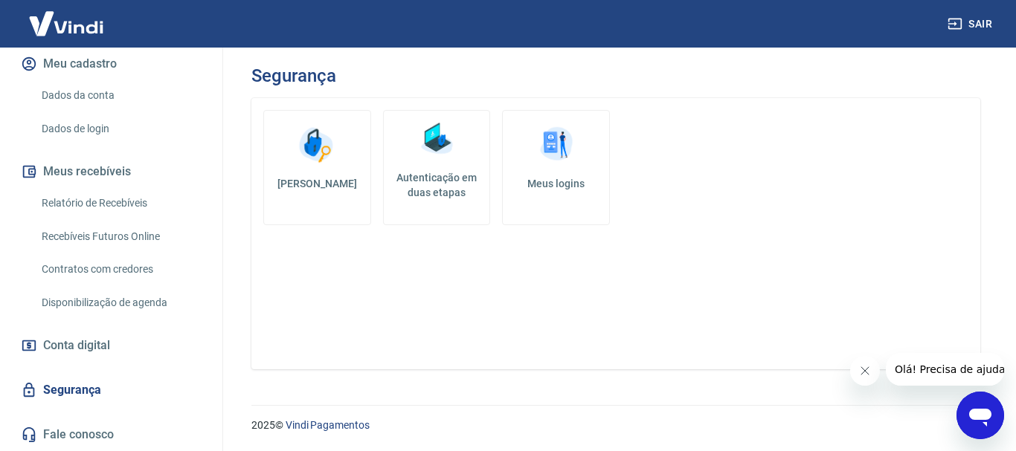
click at [64, 342] on span "Conta digital" at bounding box center [76, 345] width 67 height 21
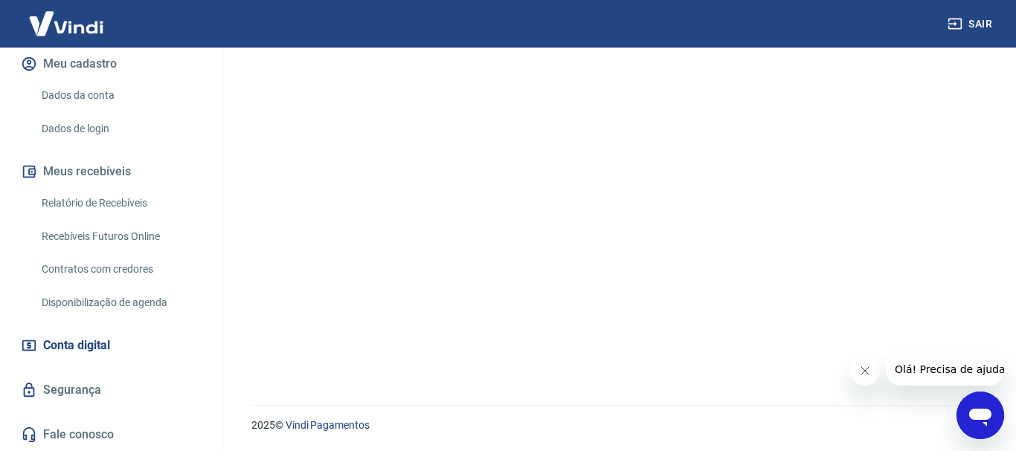
click at [57, 350] on span "Conta digital" at bounding box center [76, 345] width 67 height 21
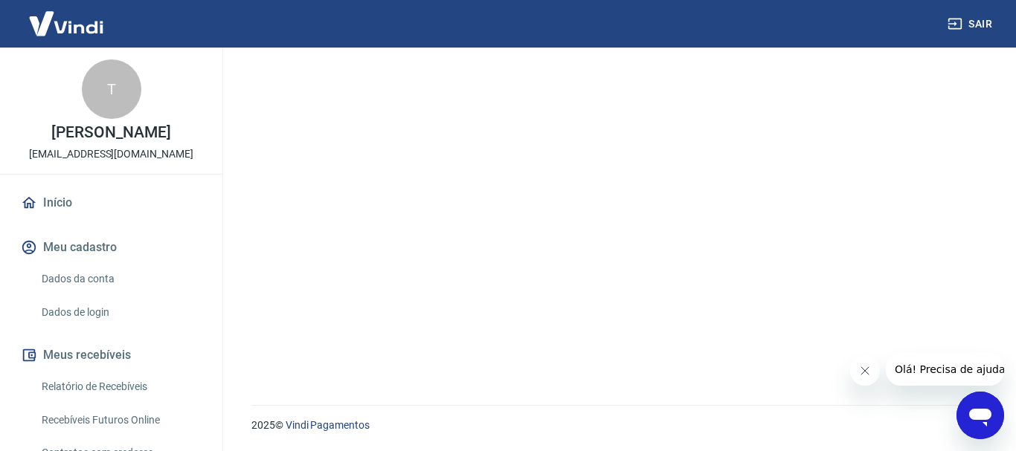
click at [42, 219] on link "Início" at bounding box center [111, 203] width 187 height 33
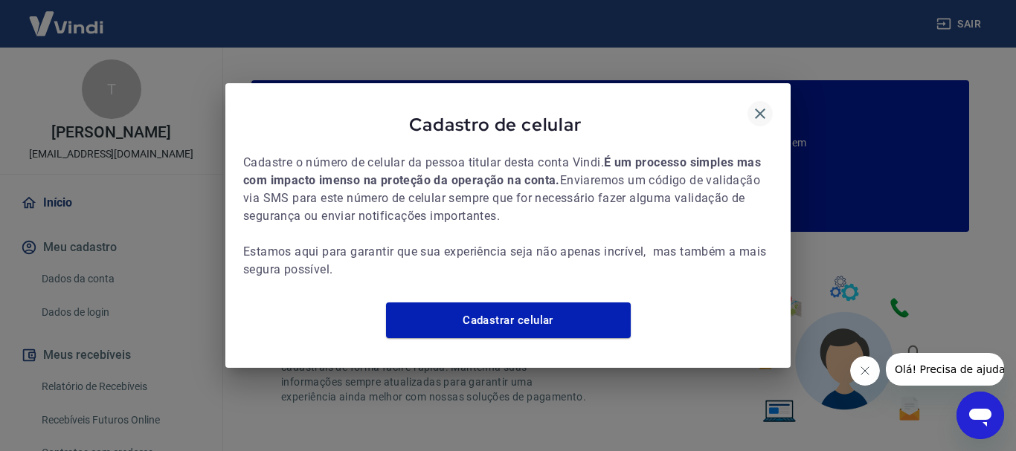
click at [764, 105] on icon "button" at bounding box center [760, 114] width 18 height 18
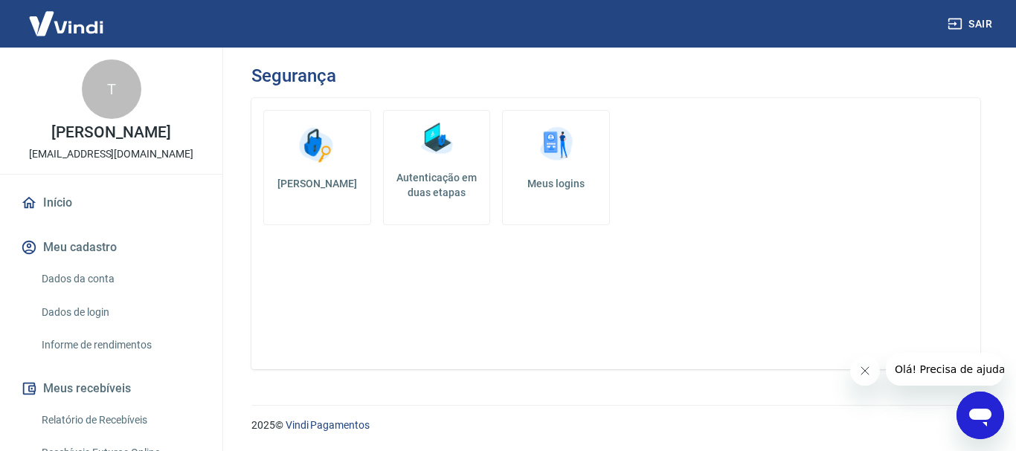
click at [48, 219] on link "Início" at bounding box center [111, 203] width 187 height 33
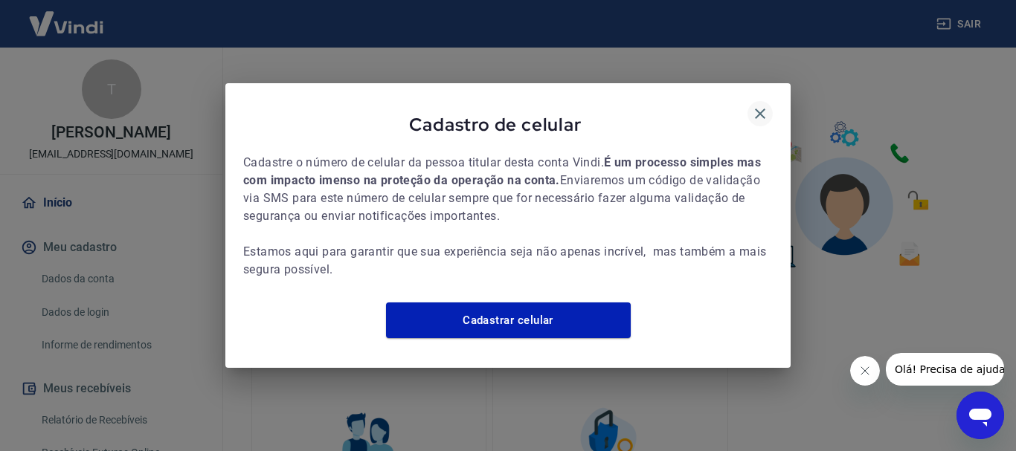
click at [761, 105] on icon "button" at bounding box center [760, 114] width 18 height 18
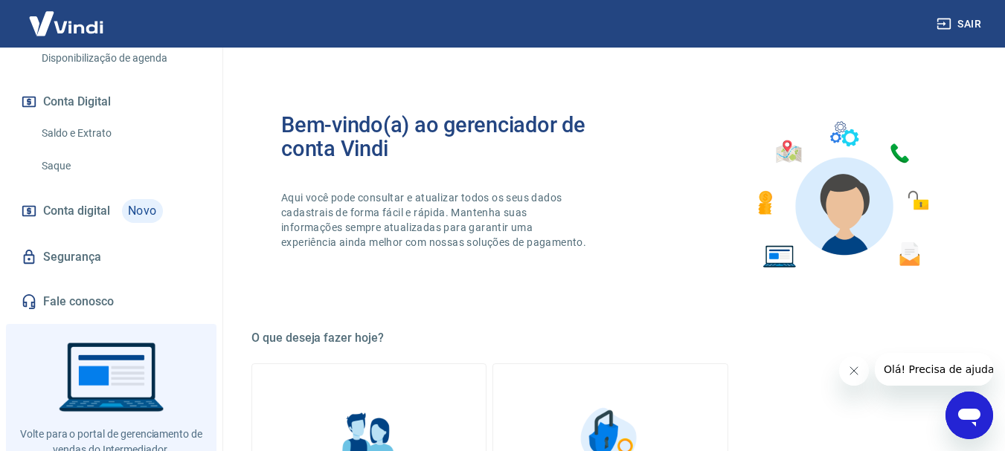
scroll to position [454, 0]
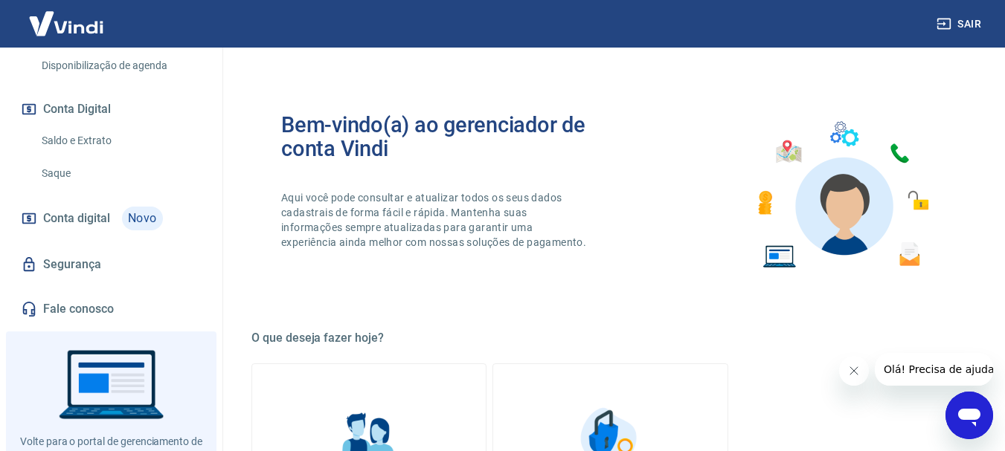
click at [77, 126] on button "Conta Digital" at bounding box center [111, 109] width 187 height 33
